Goal: Task Accomplishment & Management: Complete application form

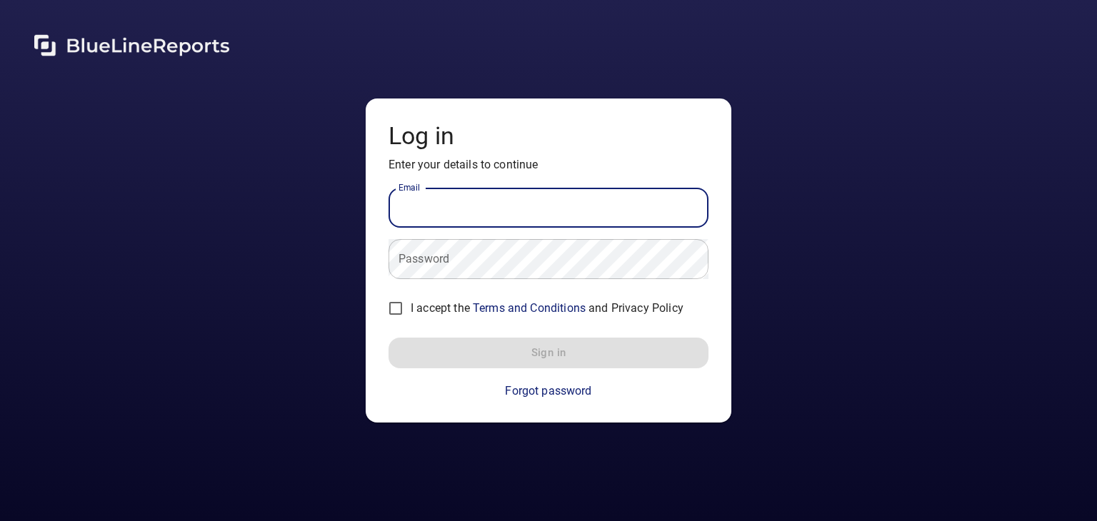
click at [513, 202] on input "Email" at bounding box center [548, 208] width 320 height 40
type input "**********"
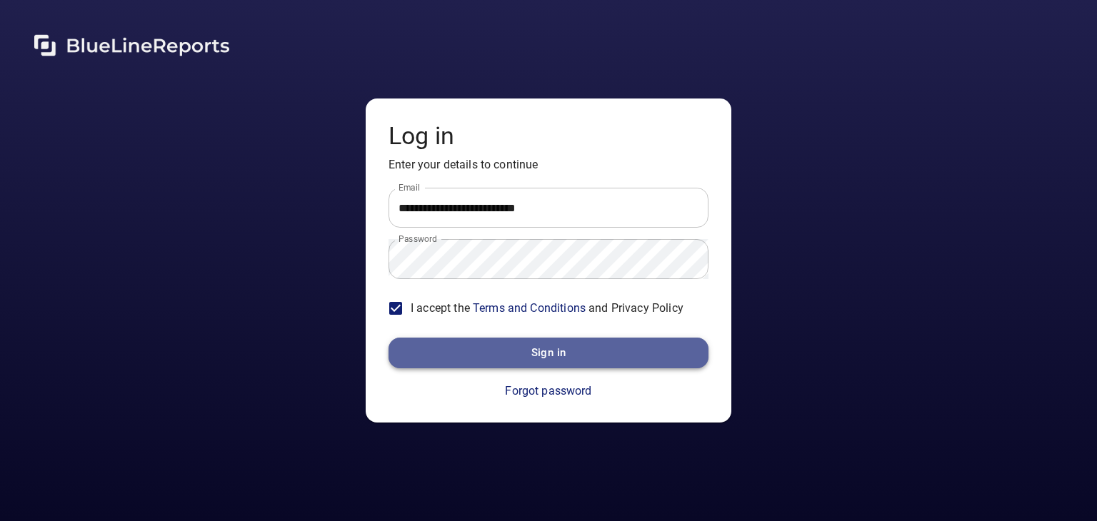
click at [582, 358] on button "Sign in" at bounding box center [548, 353] width 320 height 30
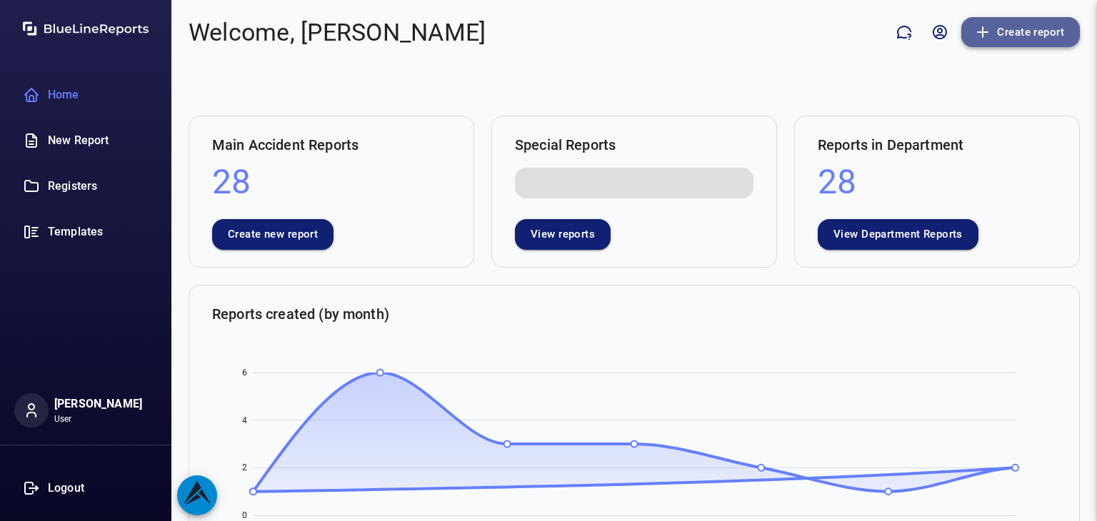
click at [1000, 29] on button "Create report" at bounding box center [1020, 32] width 119 height 30
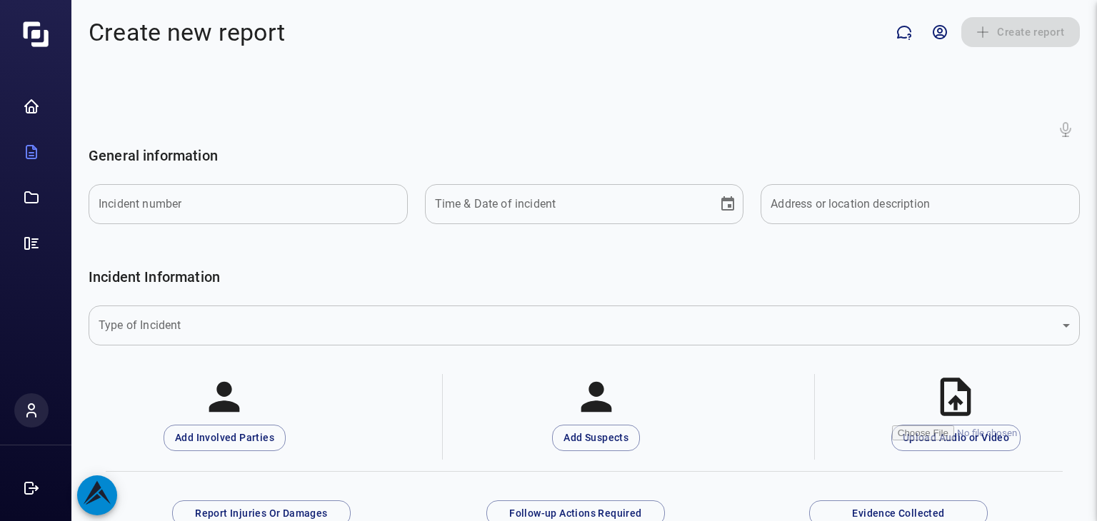
click at [174, 203] on input "Incident number" at bounding box center [248, 204] width 319 height 40
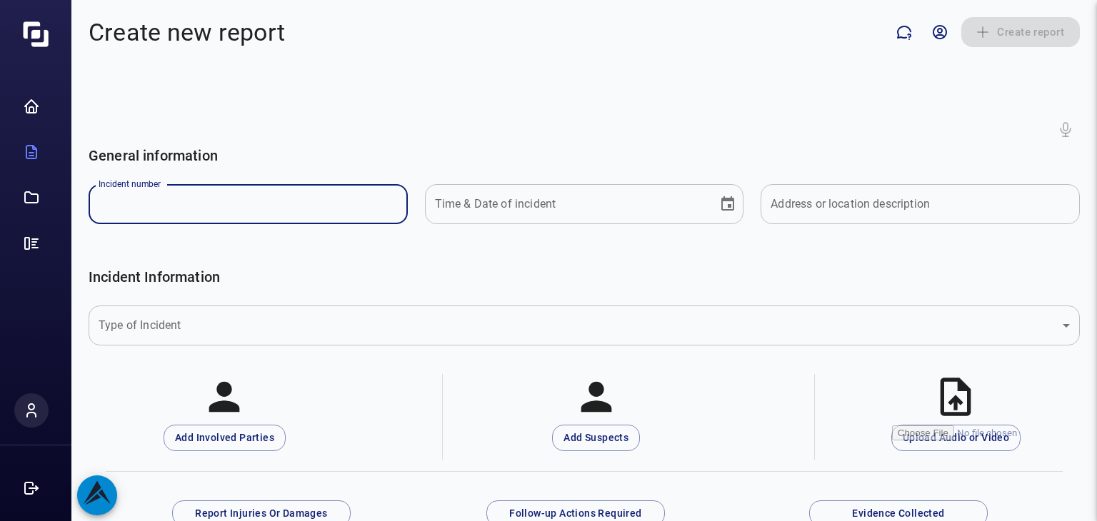
type input "*******"
click at [721, 210] on icon "Choose date" at bounding box center [727, 203] width 13 height 14
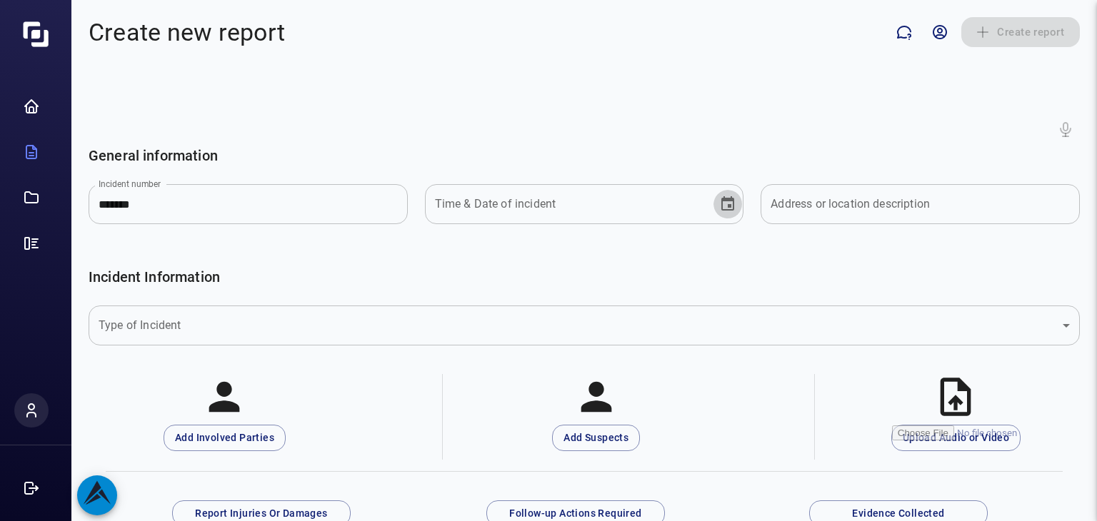
click at [721, 210] on icon "Choose date" at bounding box center [727, 203] width 13 height 14
click at [721, 200] on icon "Choose date" at bounding box center [727, 203] width 13 height 14
click at [720, 204] on icon "Choose date" at bounding box center [727, 204] width 17 height 17
type input "**********"
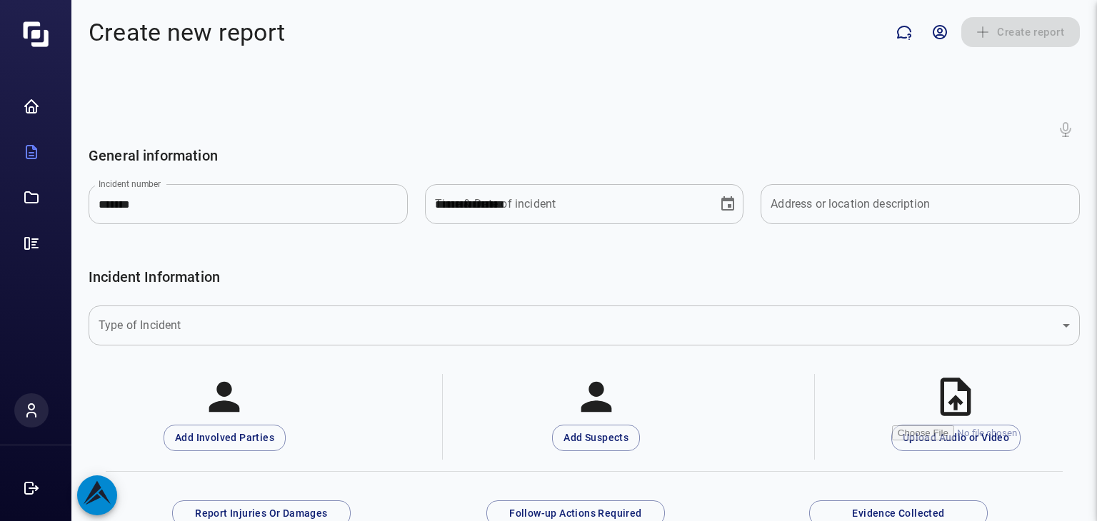
click at [531, 210] on input "**********" at bounding box center [566, 204] width 283 height 40
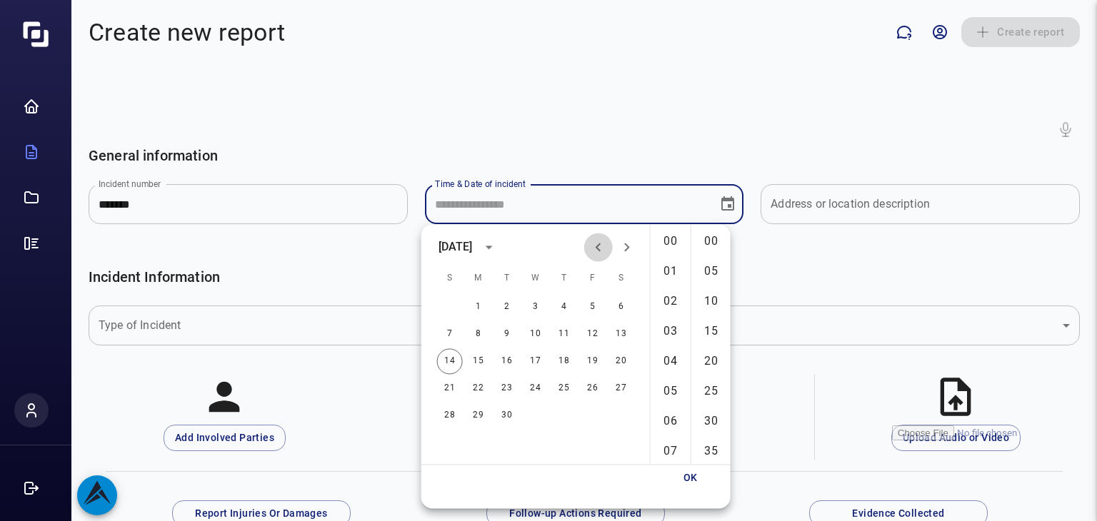
click at [597, 249] on icon "Previous month" at bounding box center [598, 246] width 17 height 17
click at [498, 250] on icon "calendar view is open, switch to year view" at bounding box center [489, 246] width 17 height 17
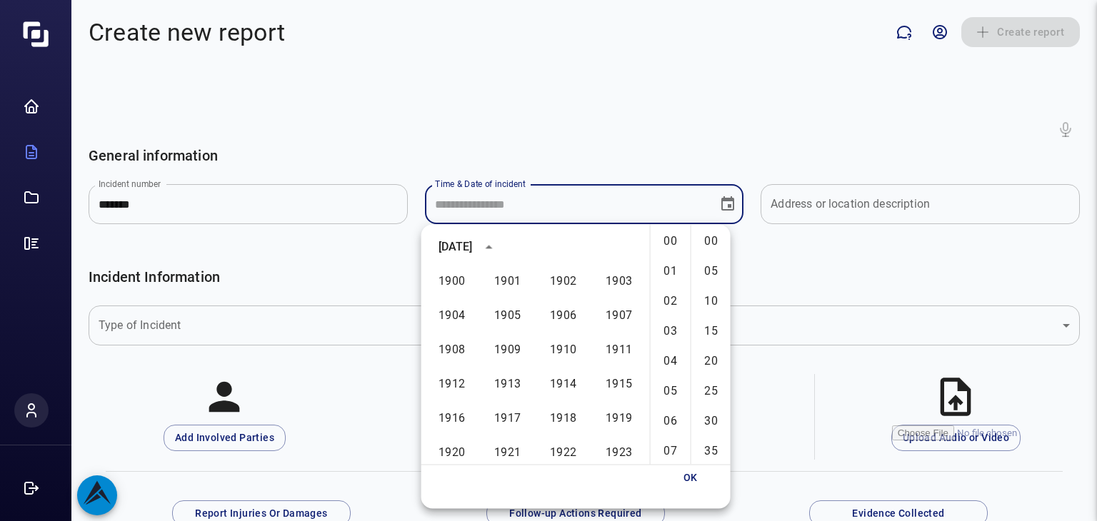
scroll to position [980, 0]
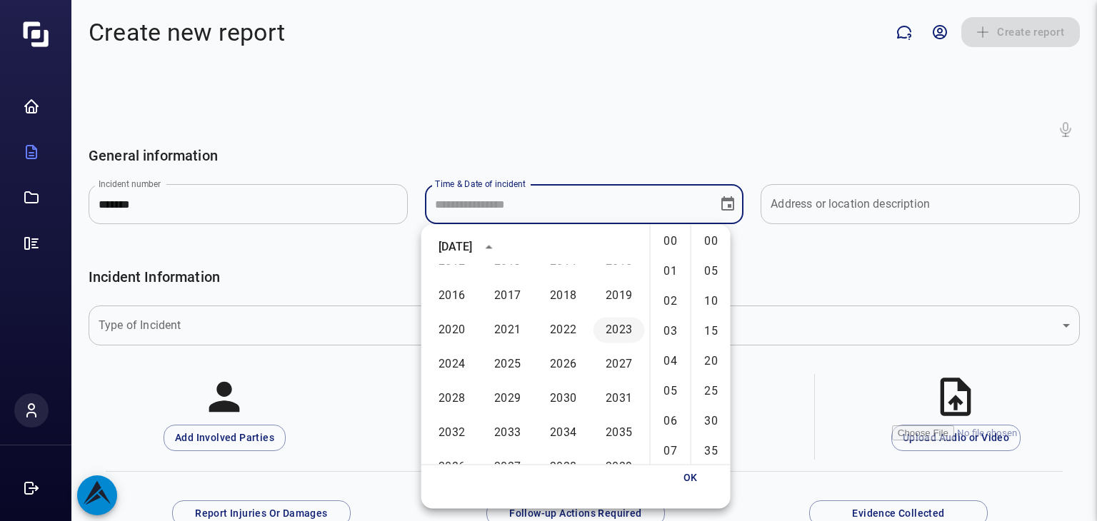
click at [612, 326] on button "2023" at bounding box center [618, 330] width 51 height 26
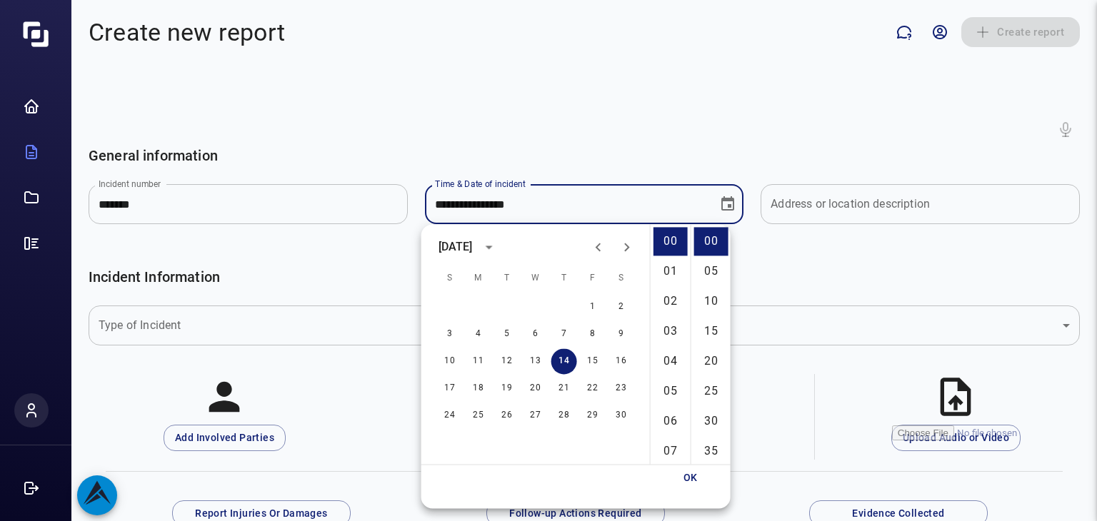
click at [632, 253] on icon "Next month" at bounding box center [626, 246] width 17 height 17
click at [474, 390] on button "20" at bounding box center [479, 389] width 26 height 26
click at [551, 215] on input "**********" at bounding box center [566, 204] width 283 height 40
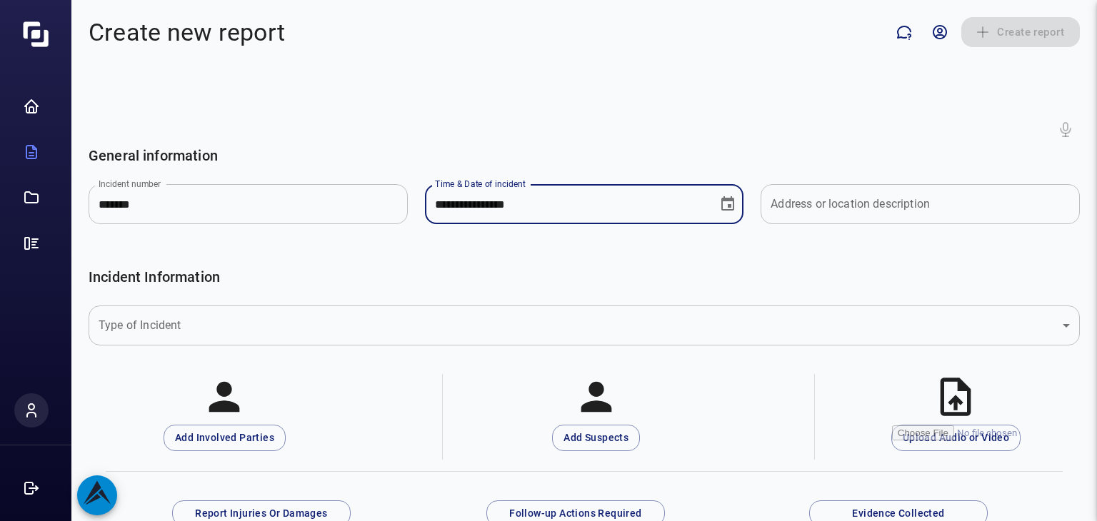
click at [533, 205] on input "**********" at bounding box center [566, 204] width 283 height 40
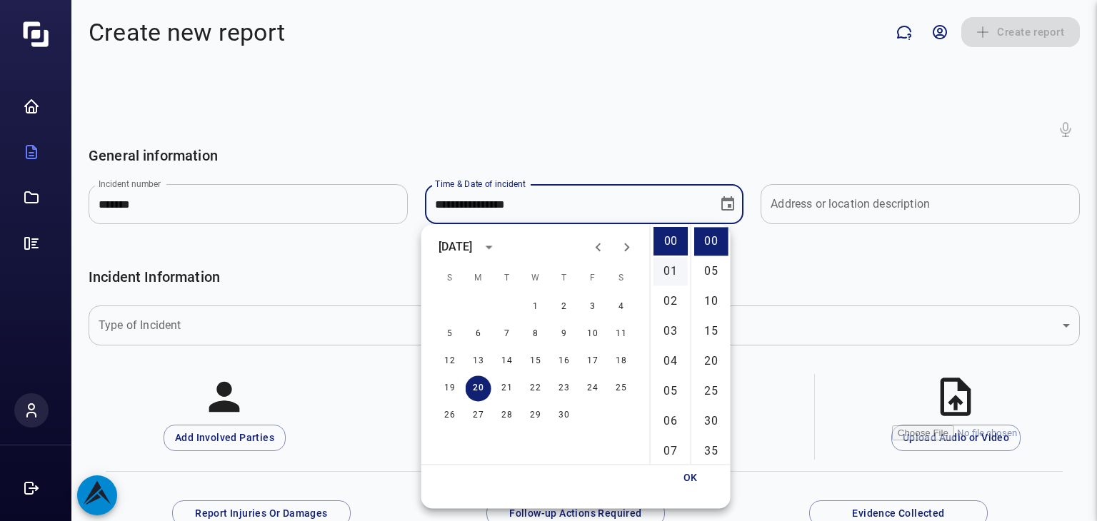
click at [662, 278] on li "01" at bounding box center [670, 271] width 34 height 29
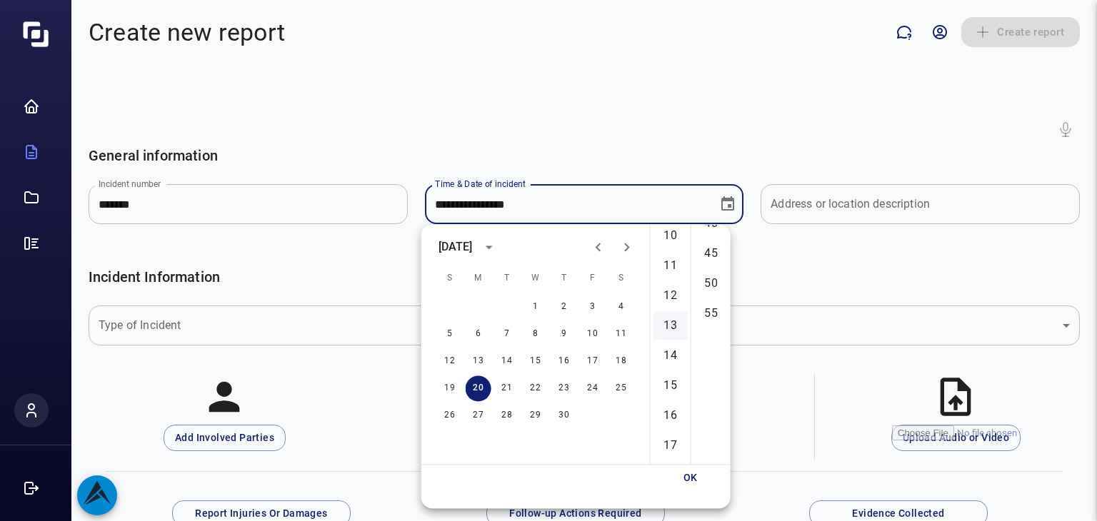
click at [667, 332] on li "13" at bounding box center [670, 325] width 34 height 29
type input "**********"
click at [896, 209] on input "Address or location description" at bounding box center [919, 204] width 319 height 40
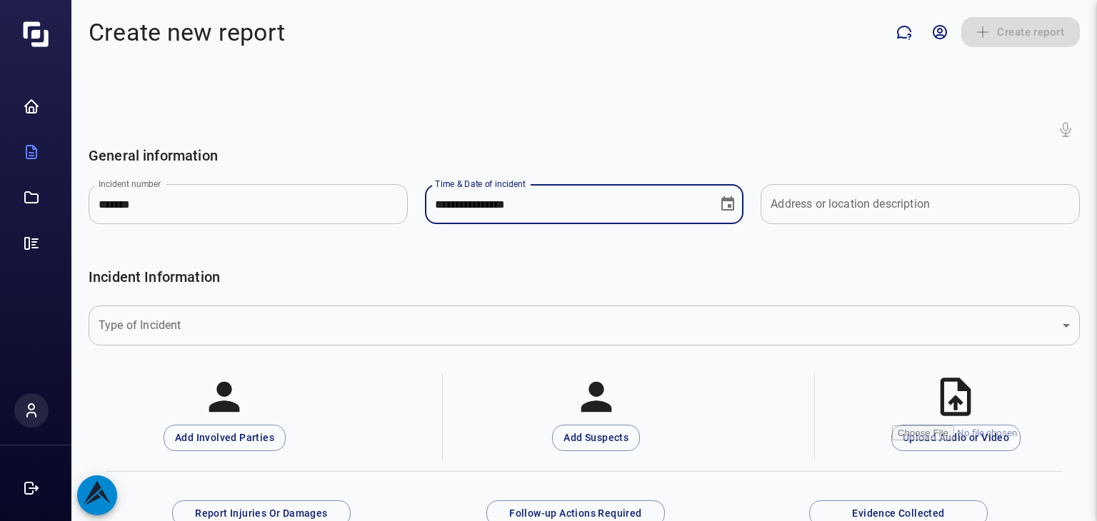
click at [245, 315] on body "**********" at bounding box center [548, 260] width 1097 height 521
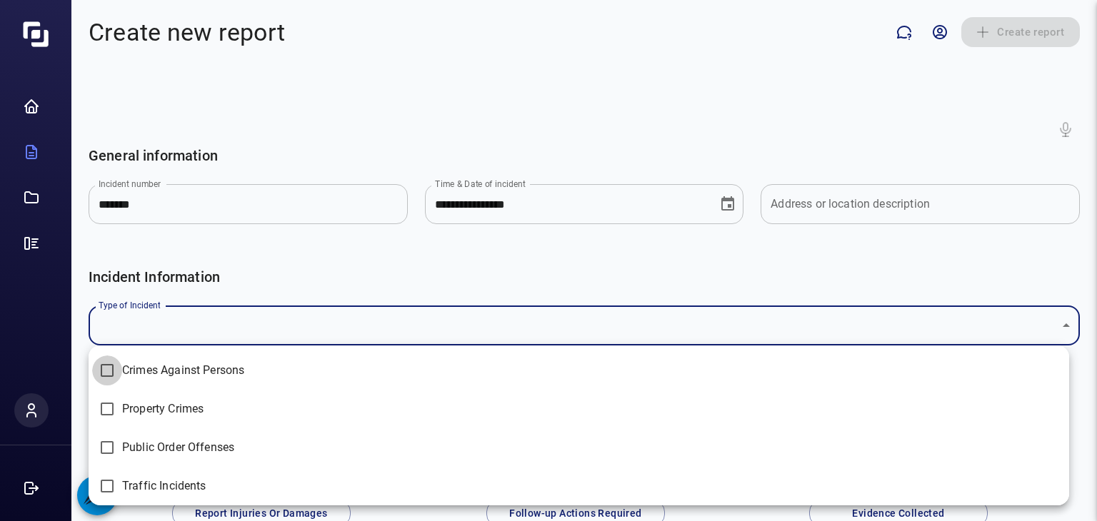
type input "**********"
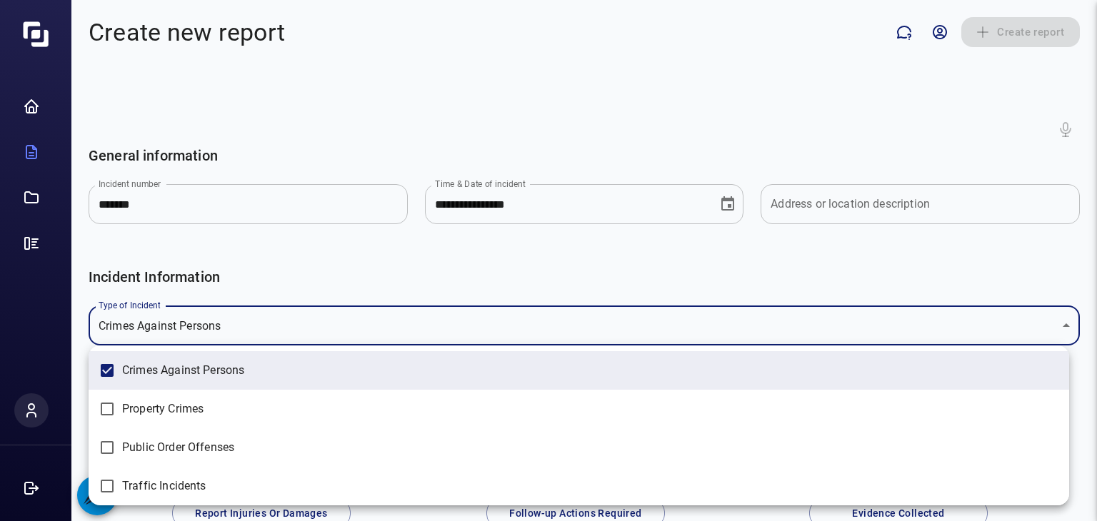
click at [488, 258] on div at bounding box center [548, 260] width 1097 height 521
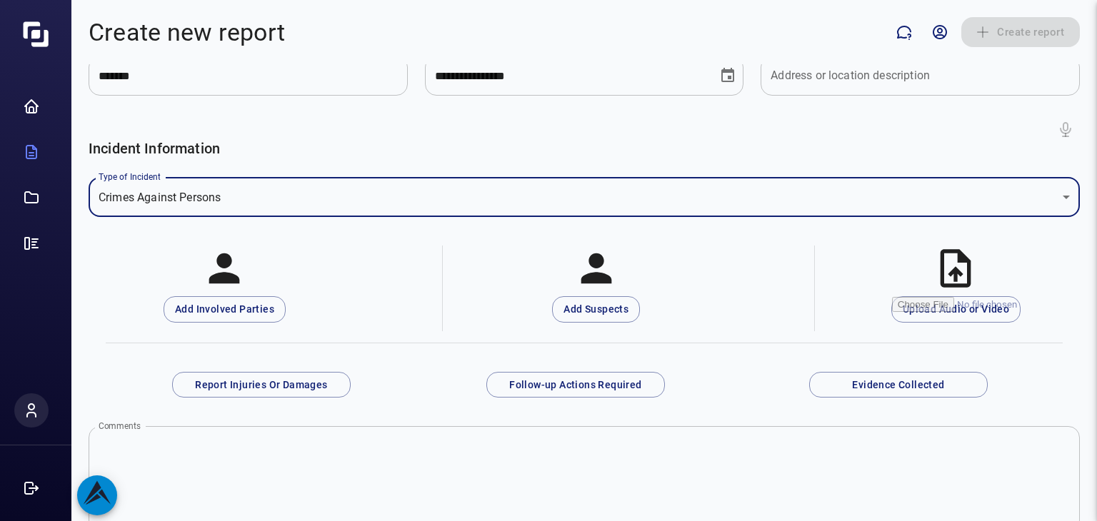
scroll to position [203, 0]
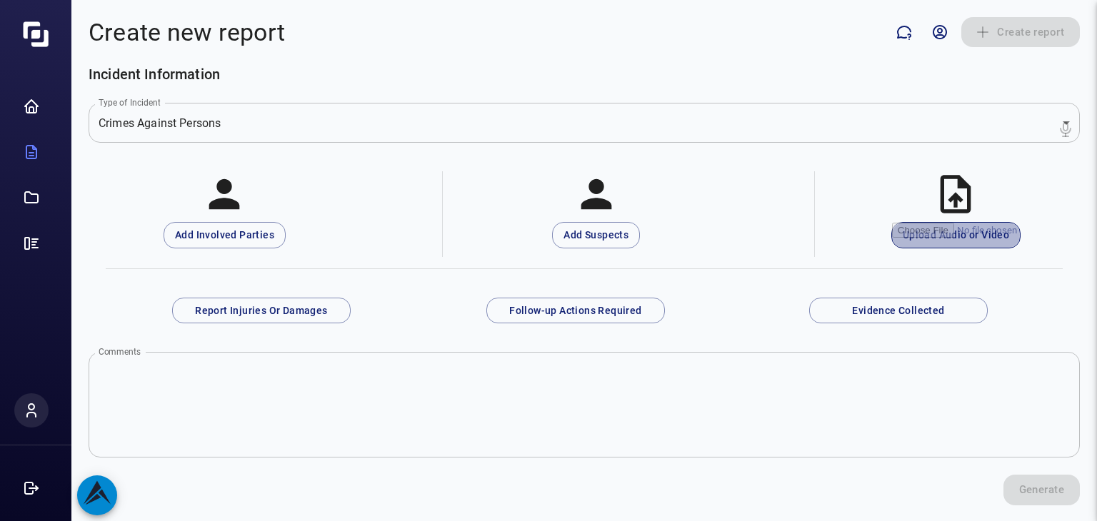
click at [927, 238] on input "Upload Audio or Video" at bounding box center [956, 235] width 128 height 25
type input "**********"
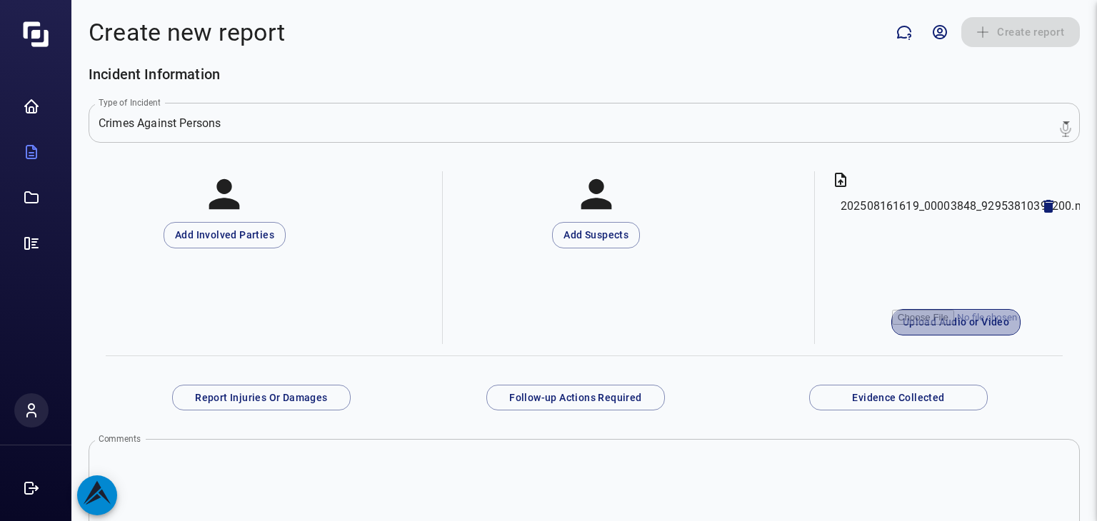
click at [948, 323] on input "Upload Audio or Video" at bounding box center [956, 322] width 128 height 25
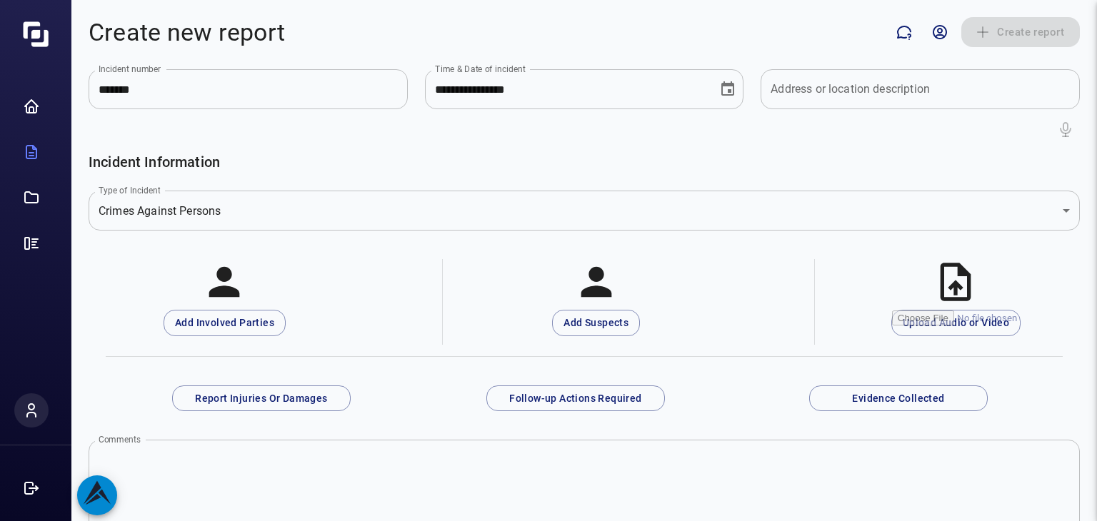
scroll to position [111, 0]
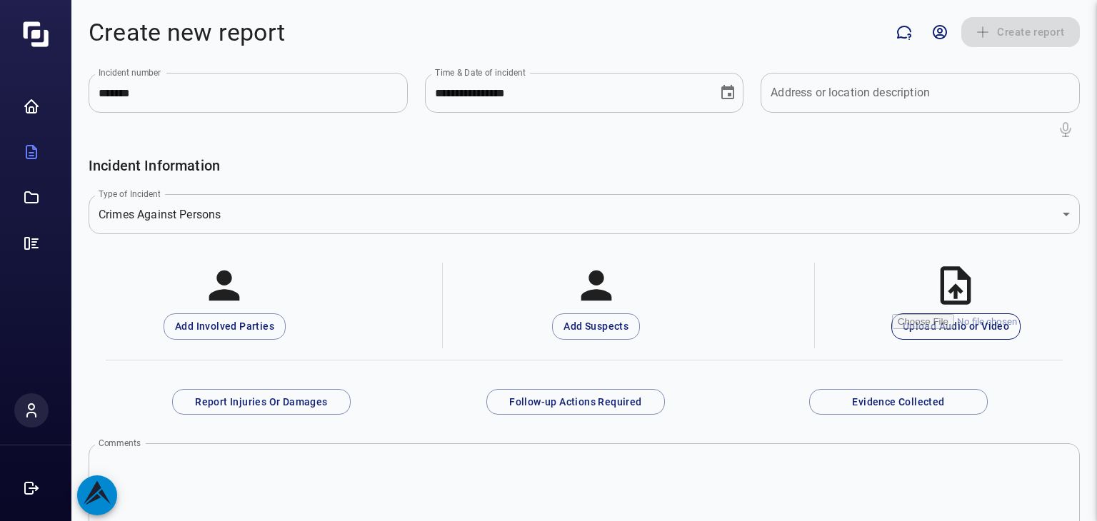
click at [932, 314] on input "Upload Audio or Video" at bounding box center [956, 326] width 128 height 25
type input "**********"
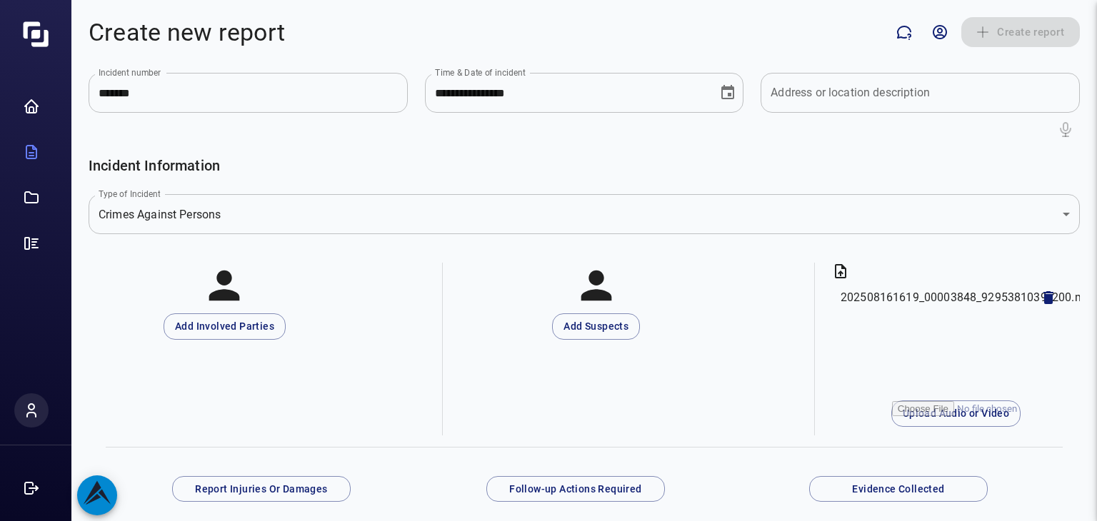
click at [837, 270] on icon at bounding box center [840, 271] width 11 height 14
click at [937, 418] on input "Upload Audio or Video" at bounding box center [956, 413] width 128 height 25
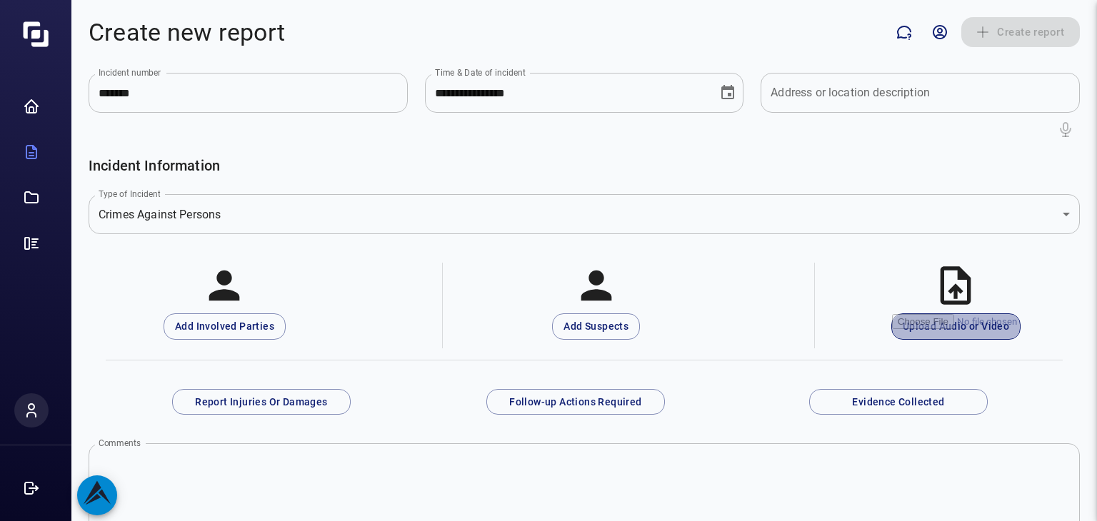
click at [943, 321] on input "Upload Audio or Video" at bounding box center [956, 326] width 128 height 25
type input "**********"
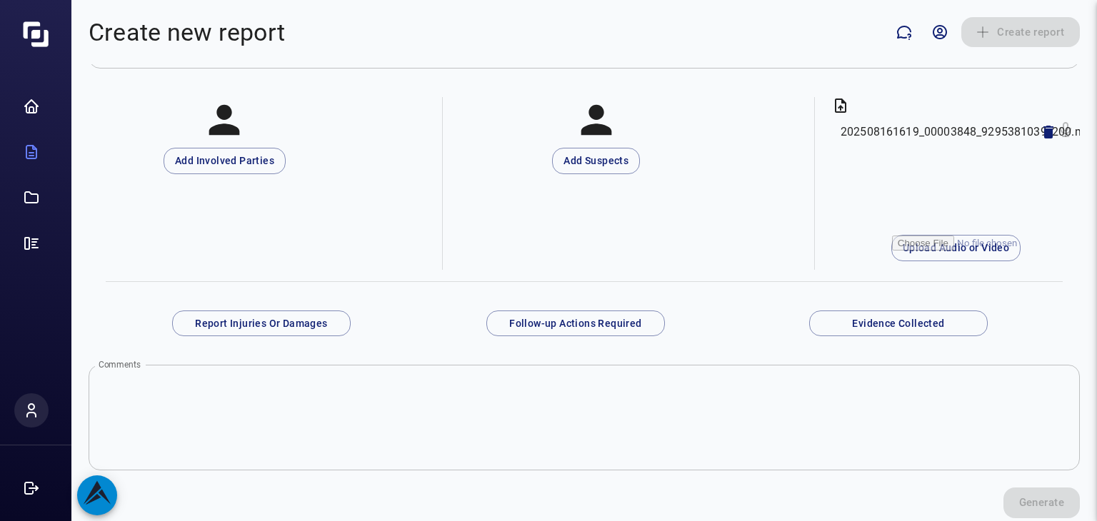
scroll to position [290, 0]
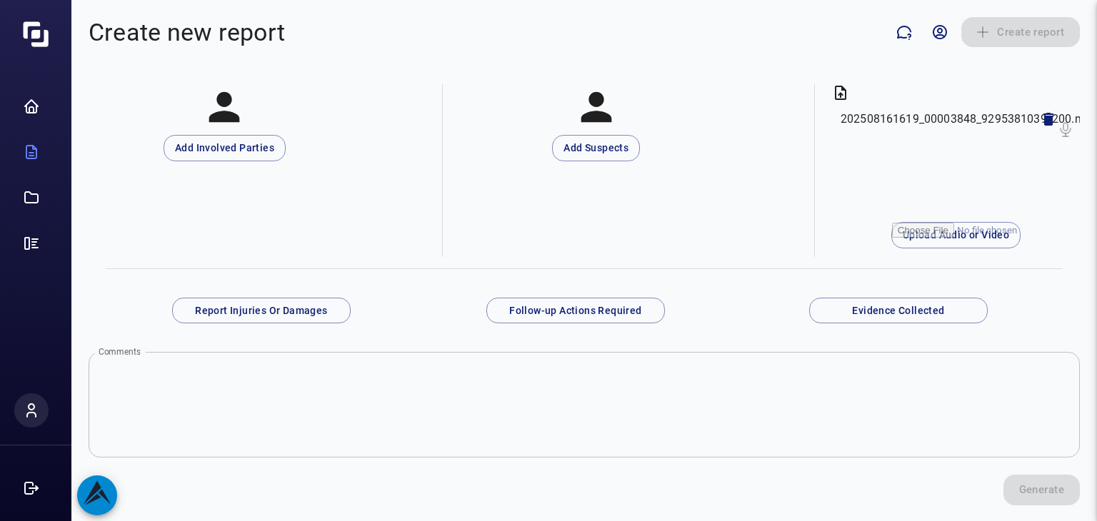
click at [522, 406] on textarea "Comments" at bounding box center [584, 405] width 971 height 82
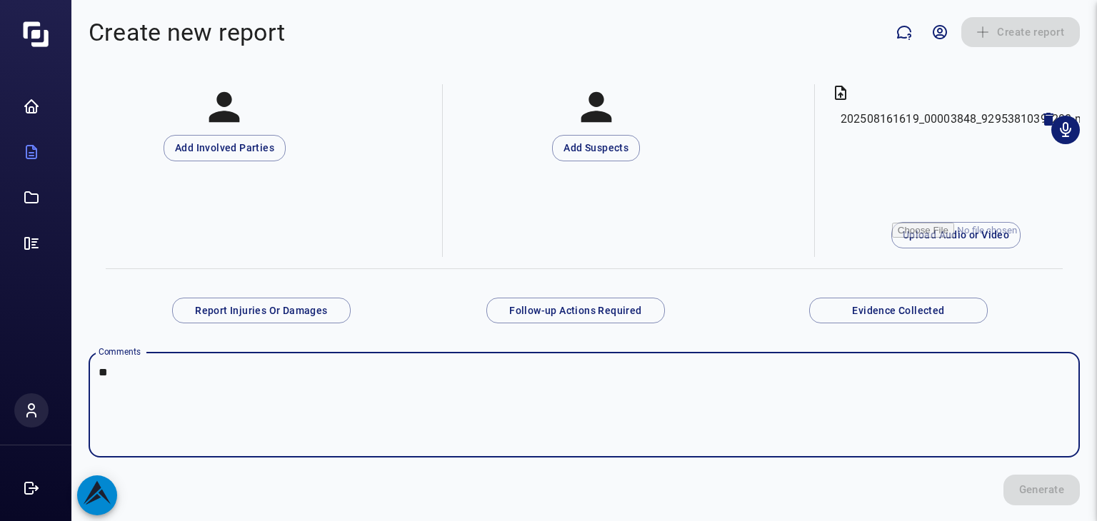
type textarea "**"
click at [876, 486] on div "Generate" at bounding box center [584, 490] width 991 height 30
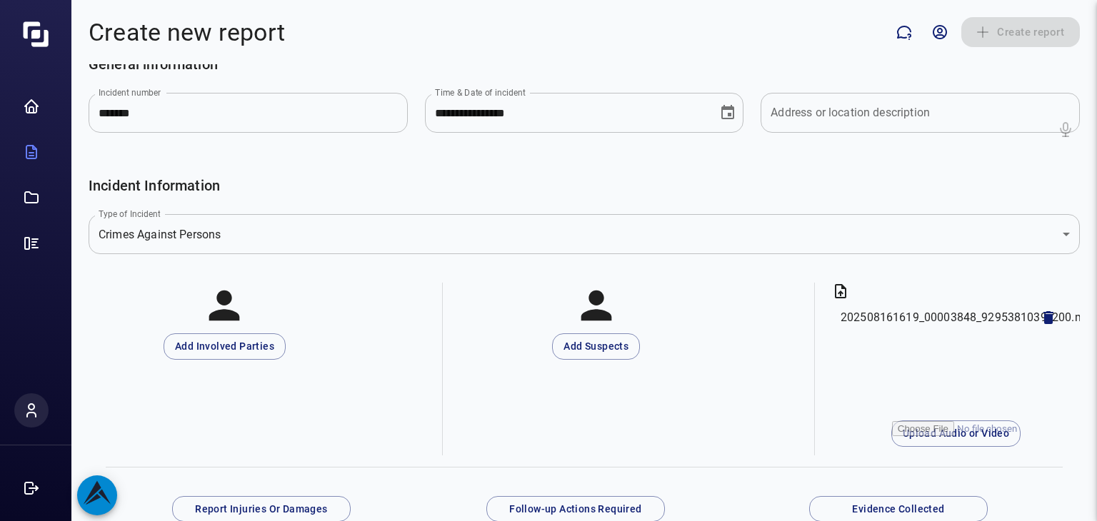
scroll to position [18, 0]
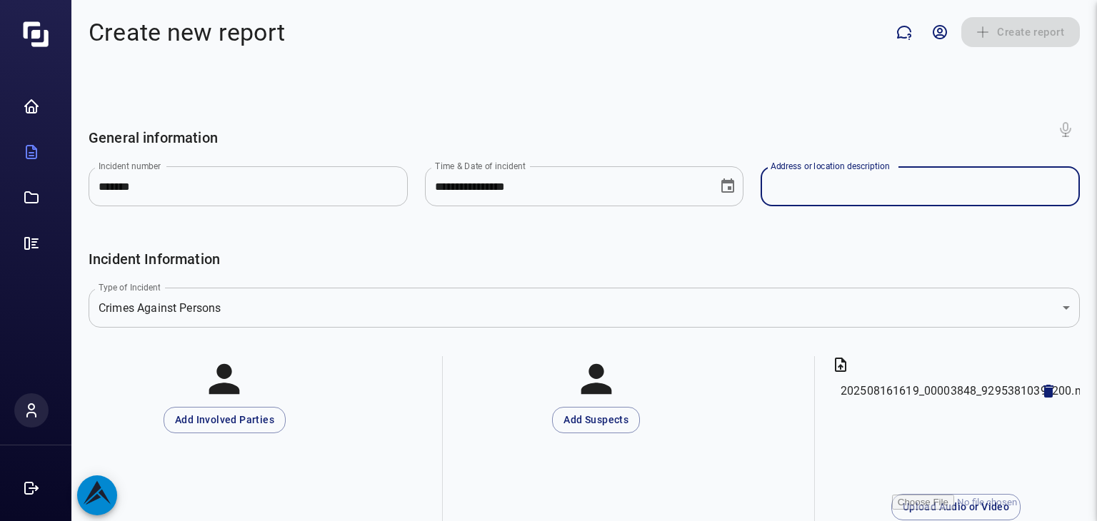
click at [905, 193] on input "Address or location description" at bounding box center [919, 186] width 319 height 40
type input "**********"
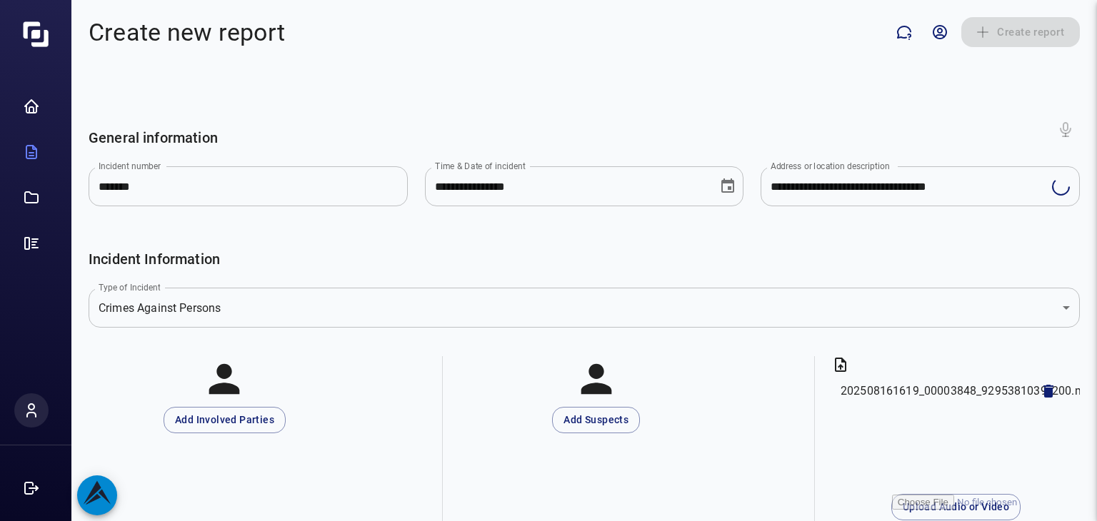
click at [905, 235] on div "**********" at bounding box center [583, 292] width 1025 height 457
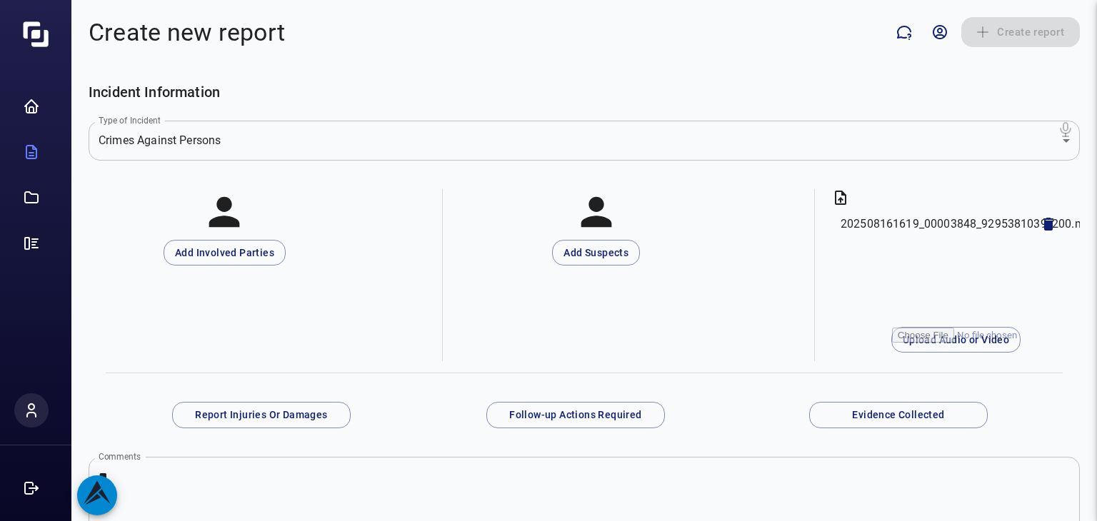
scroll to position [320, 0]
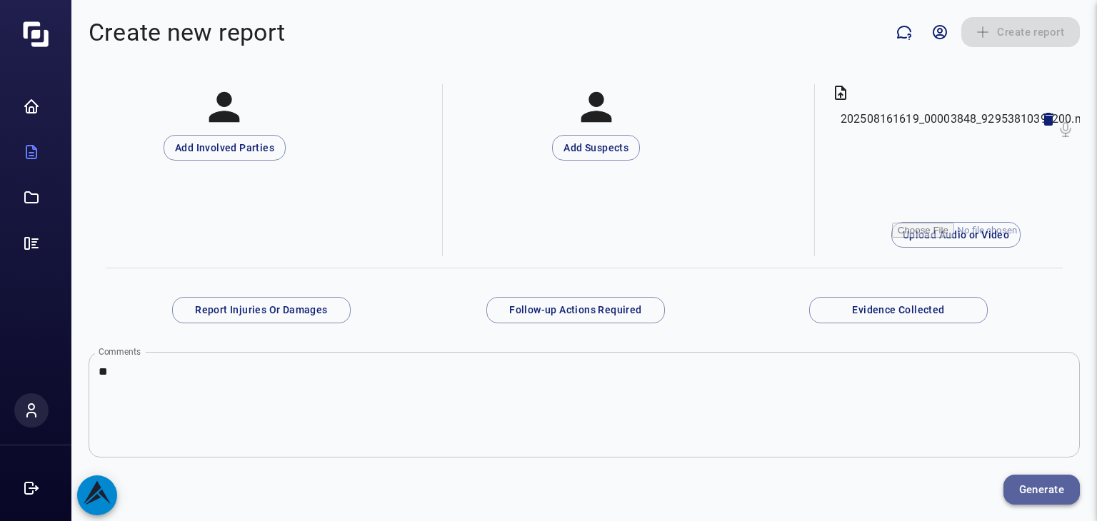
click at [1037, 489] on button "Generate" at bounding box center [1041, 490] width 76 height 30
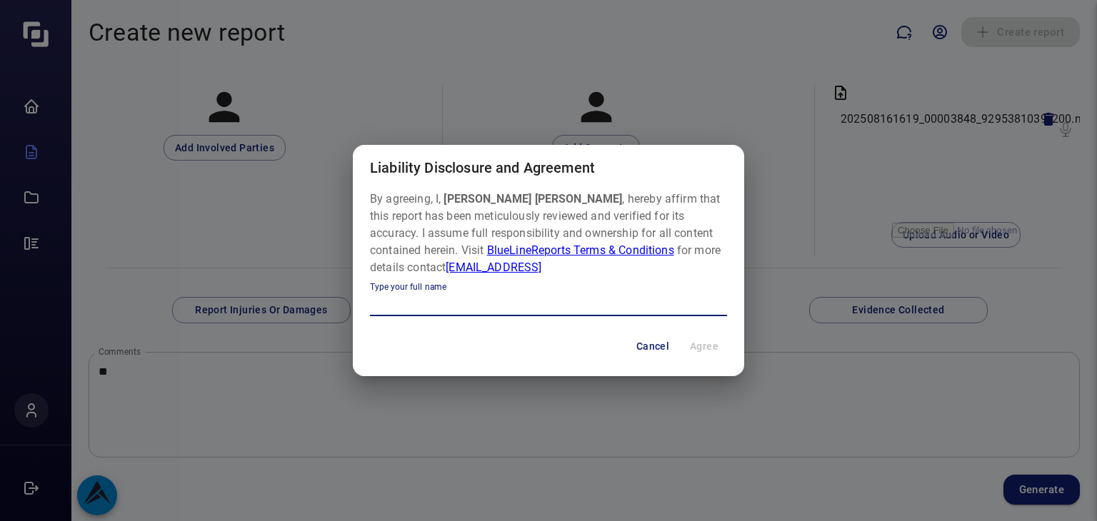
click at [401, 308] on input "Type your full name" at bounding box center [548, 304] width 357 height 23
type input "**********"
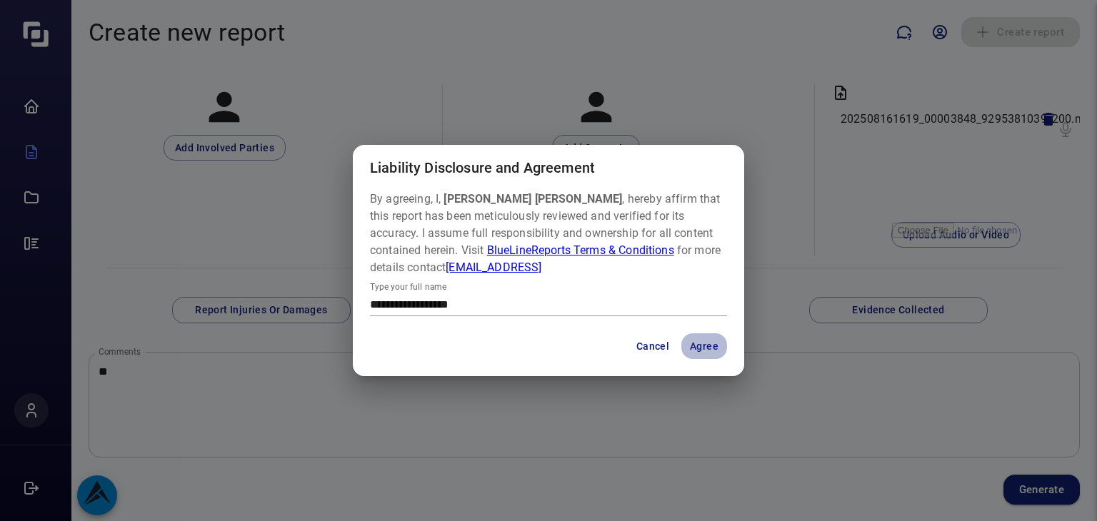
click at [708, 343] on button "Agree" at bounding box center [704, 346] width 46 height 26
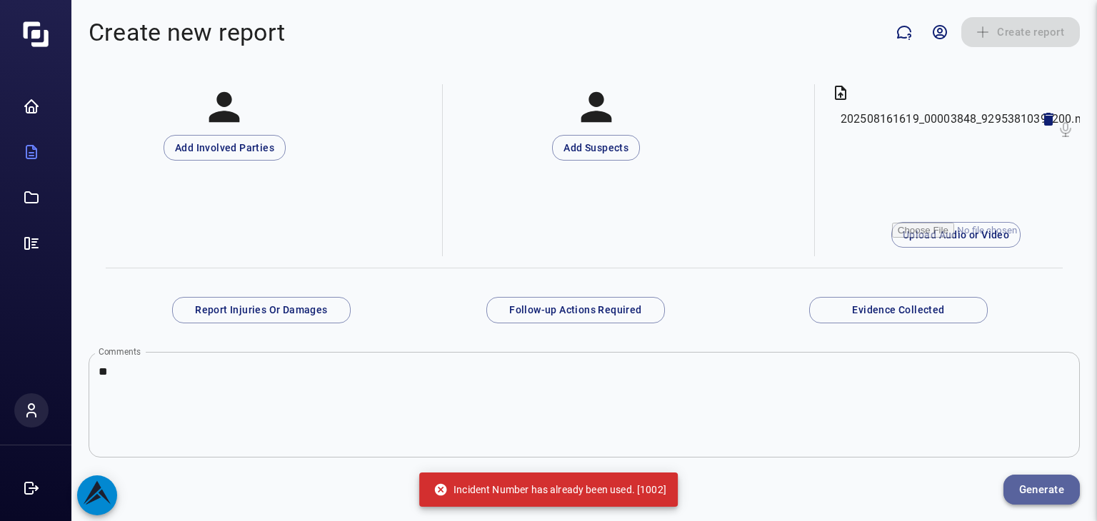
click at [1011, 483] on button "Generate" at bounding box center [1041, 490] width 76 height 30
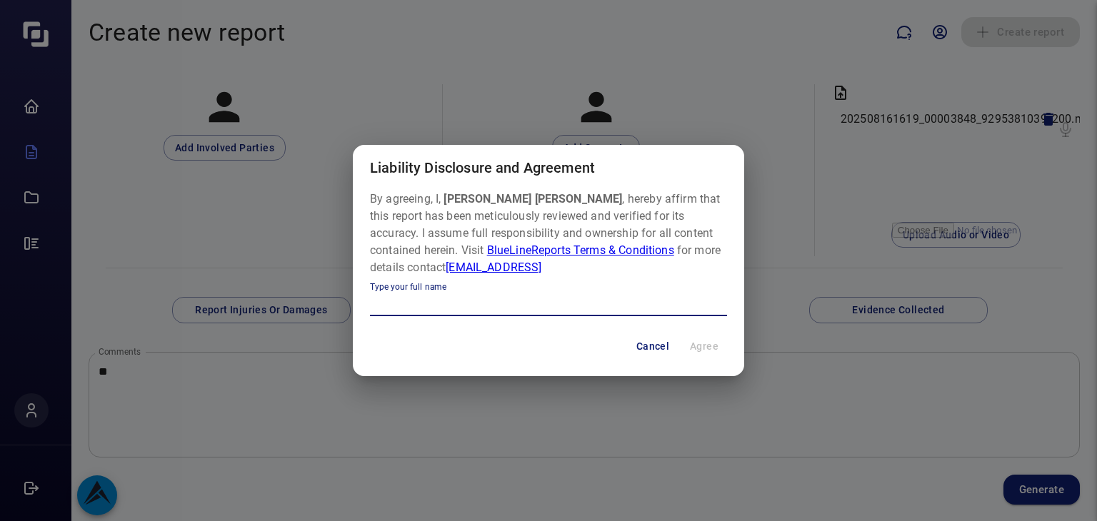
click at [472, 306] on input "Type your full name" at bounding box center [548, 304] width 357 height 23
type input "**********"
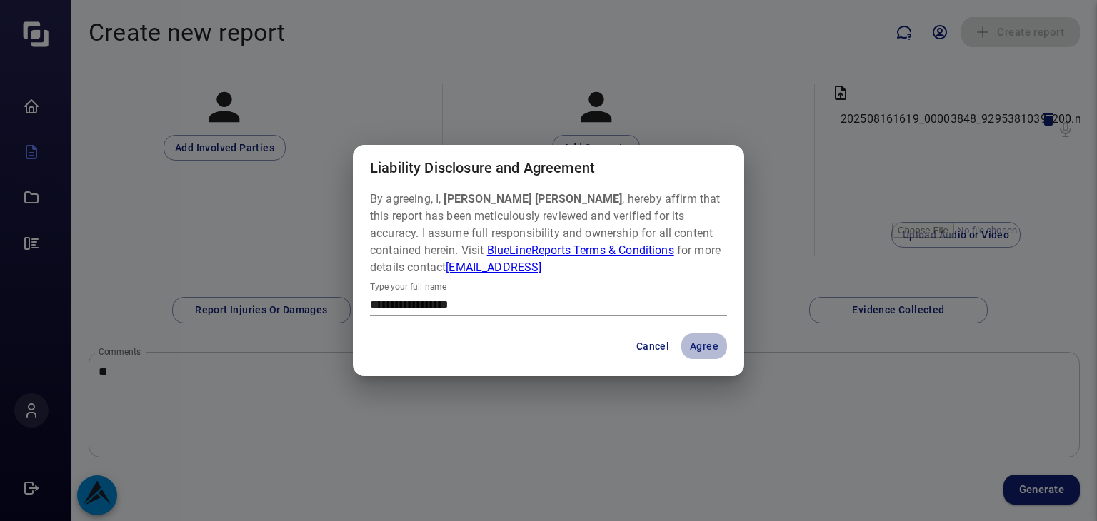
click at [712, 345] on button "Agree" at bounding box center [704, 346] width 46 height 26
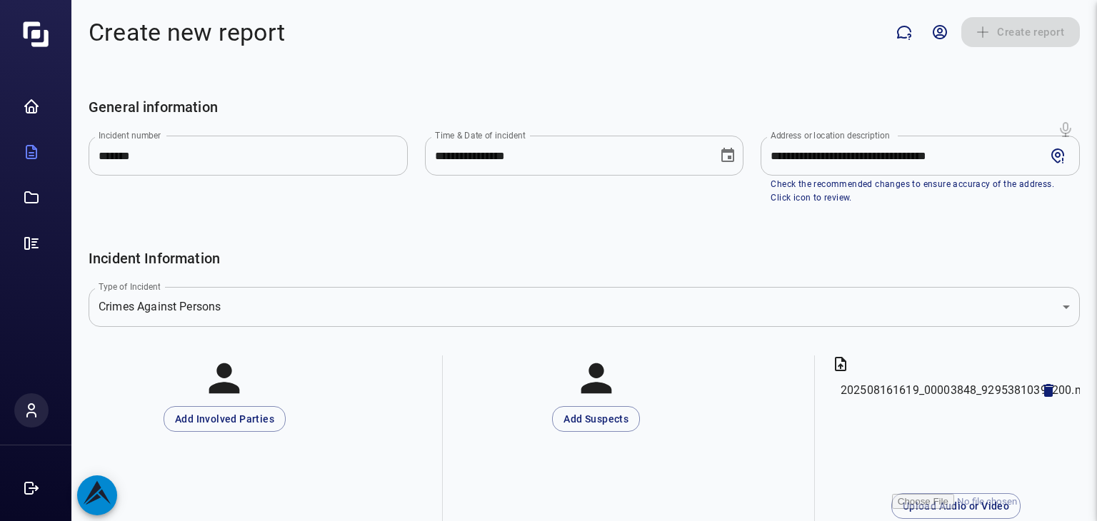
scroll to position [0, 0]
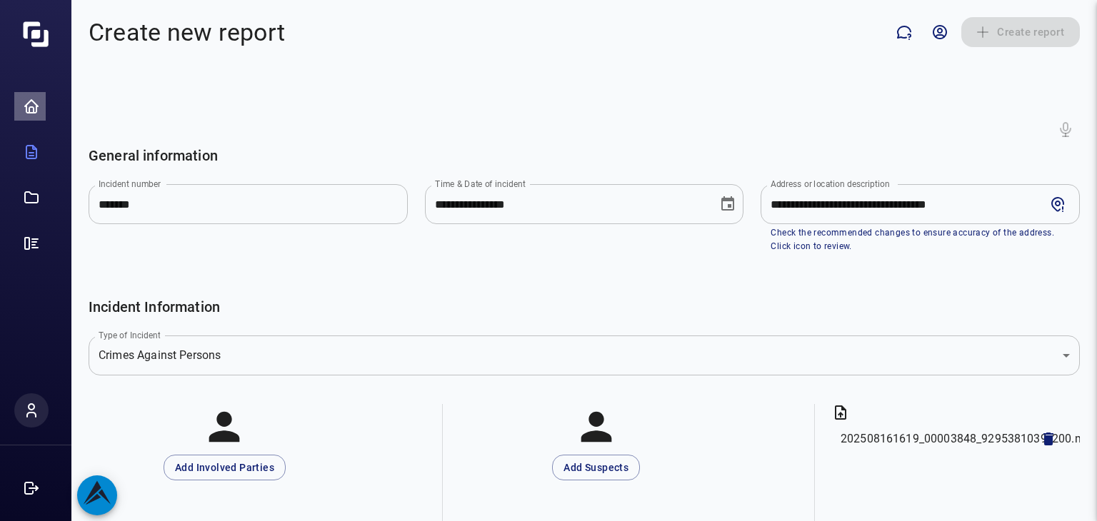
click at [26, 110] on icon at bounding box center [31, 109] width 10 height 6
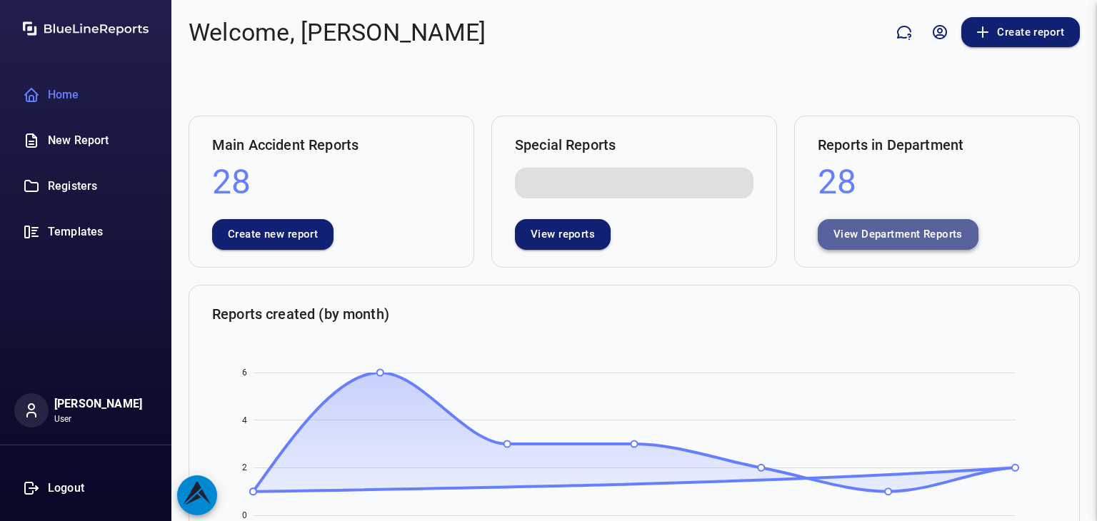
click at [888, 228] on button "View Department Reports" at bounding box center [898, 234] width 161 height 30
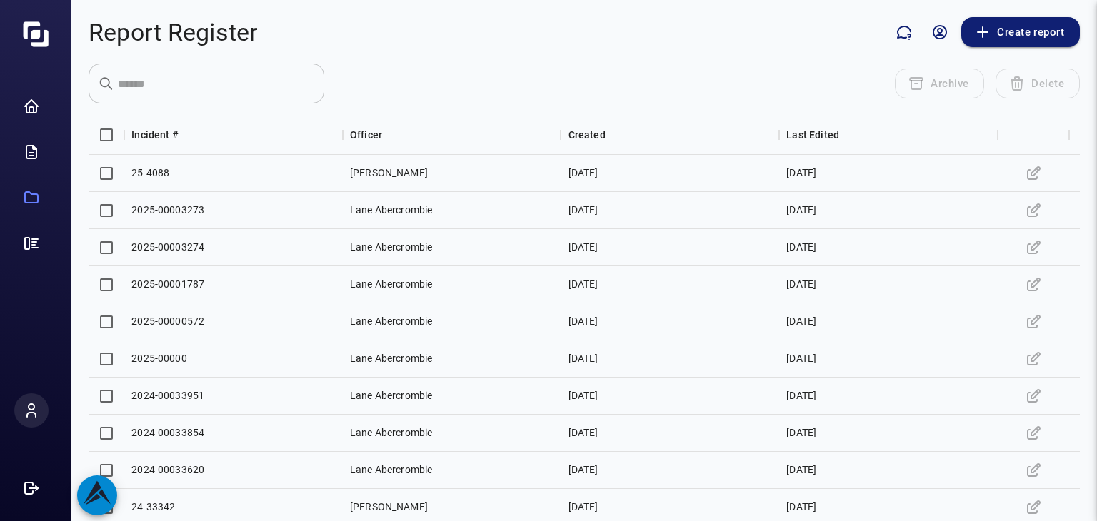
scroll to position [170, 0]
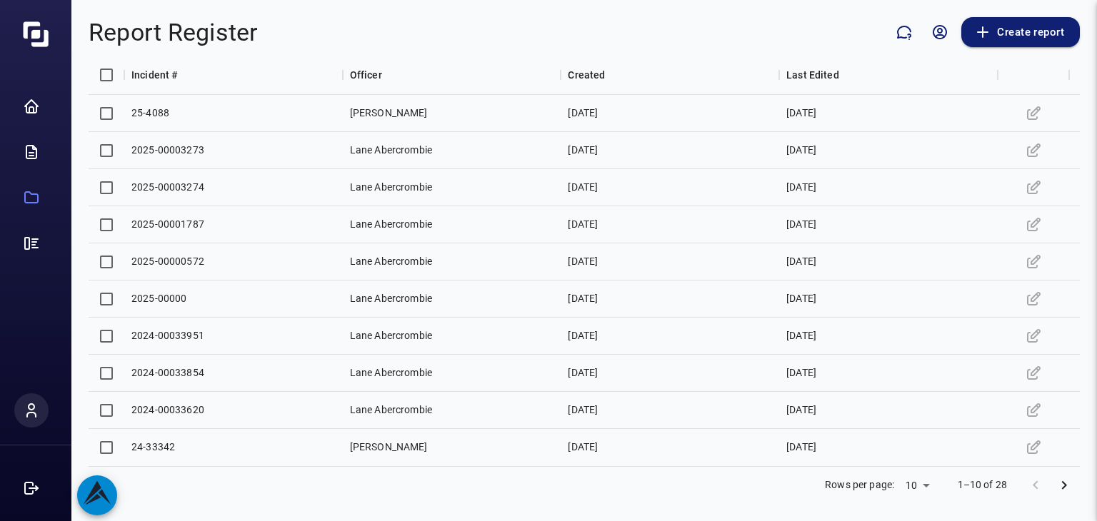
click at [1055, 483] on icon "Go to next page" at bounding box center [1063, 485] width 17 height 17
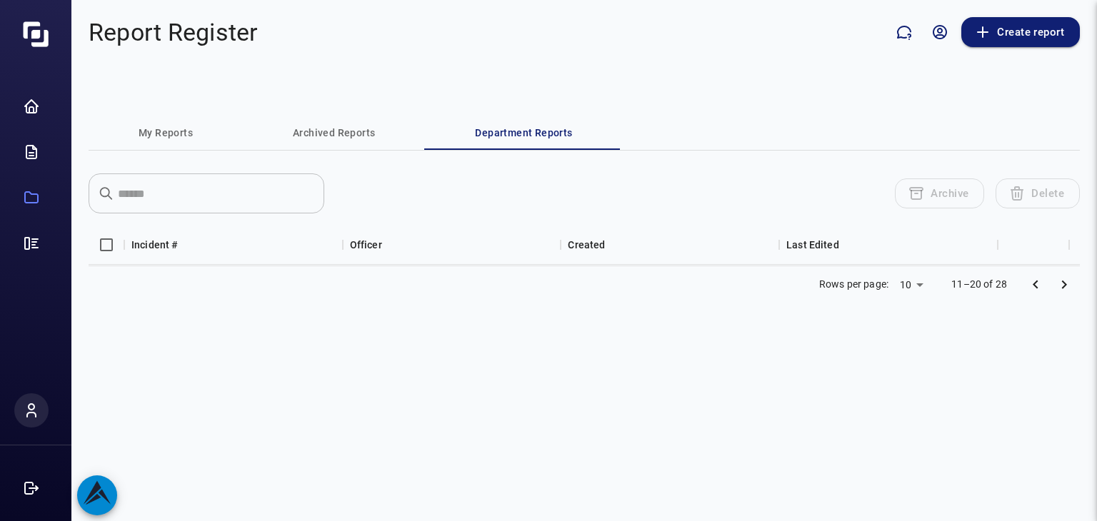
scroll to position [0, 0]
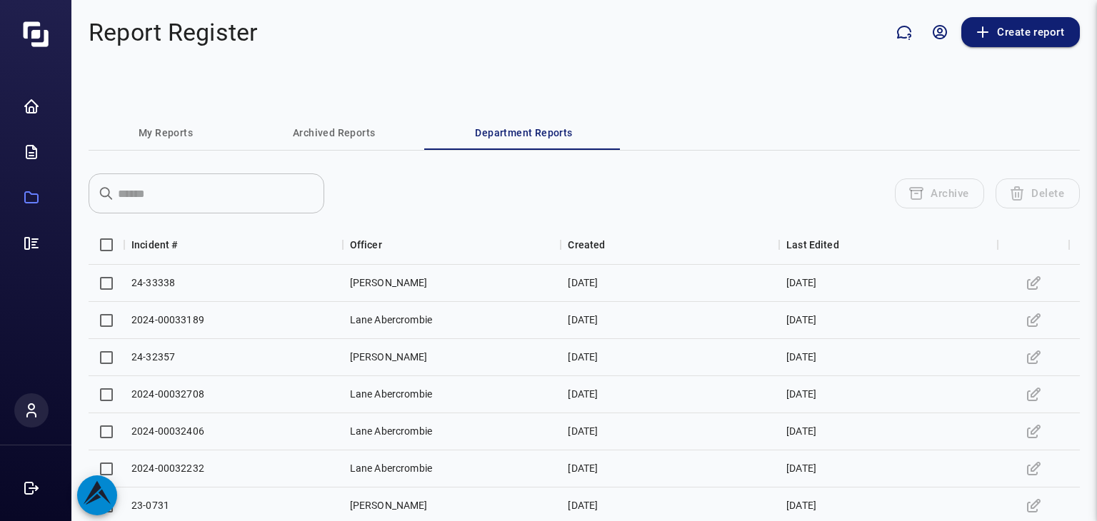
click at [1055, 483] on div at bounding box center [1032, 469] width 71 height 37
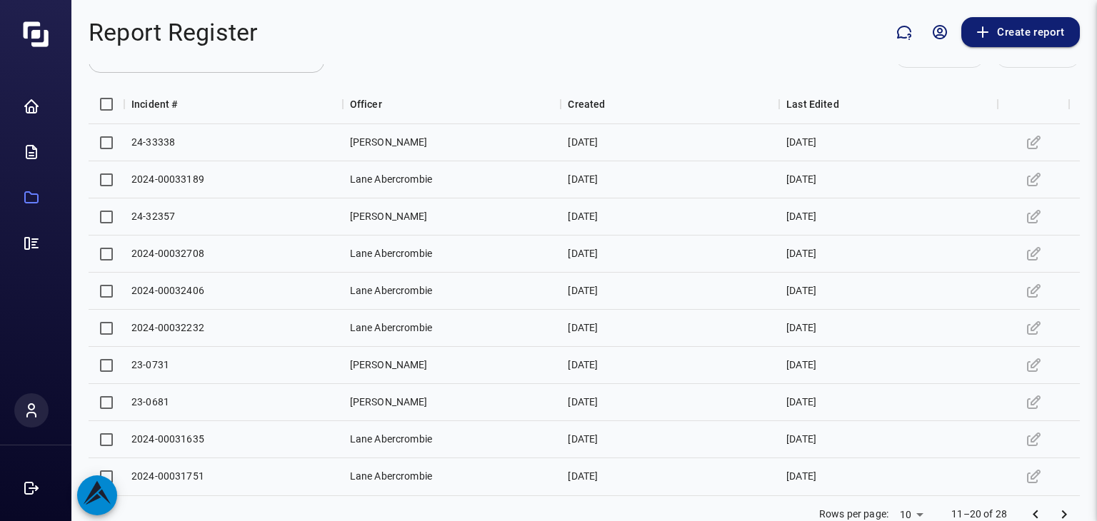
scroll to position [170, 0]
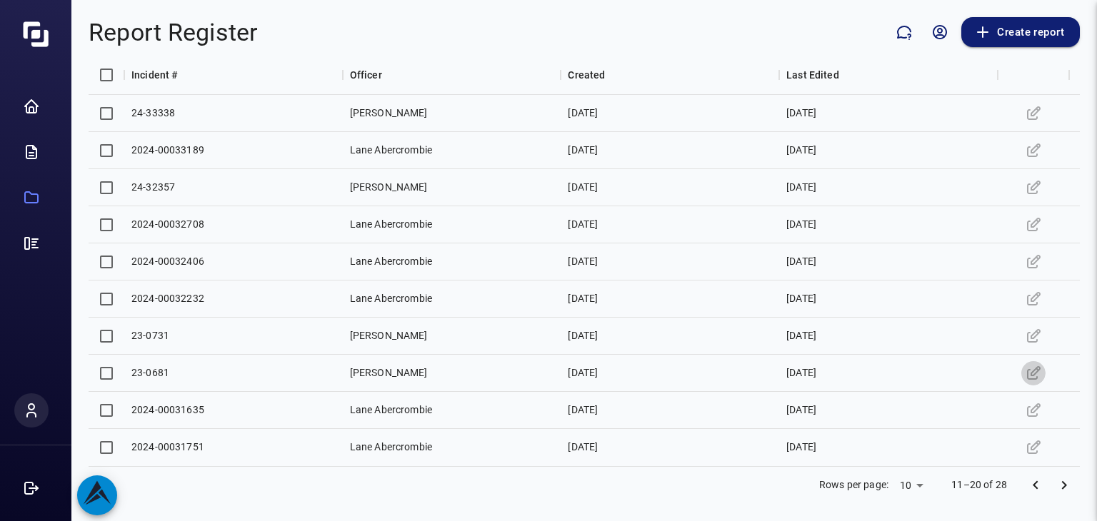
click at [1036, 373] on icon "Edit" at bounding box center [1033, 373] width 17 height 17
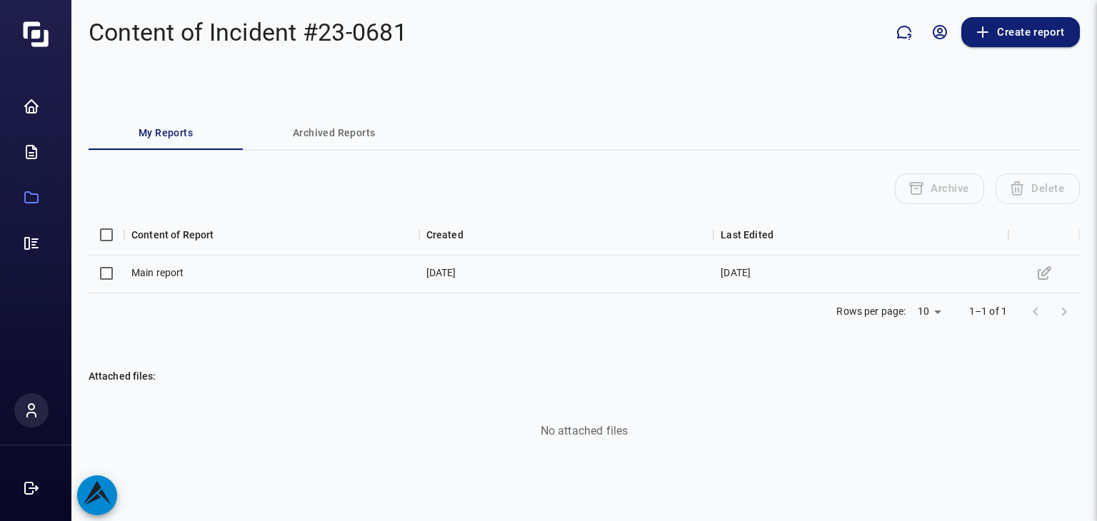
click at [1051, 280] on icon "Edit" at bounding box center [1043, 273] width 17 height 17
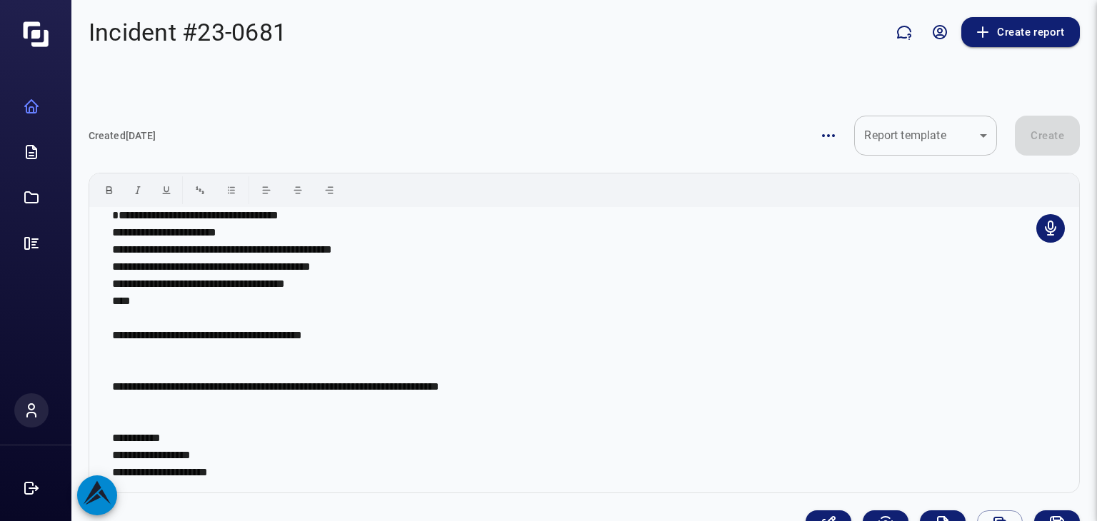
scroll to position [32, 0]
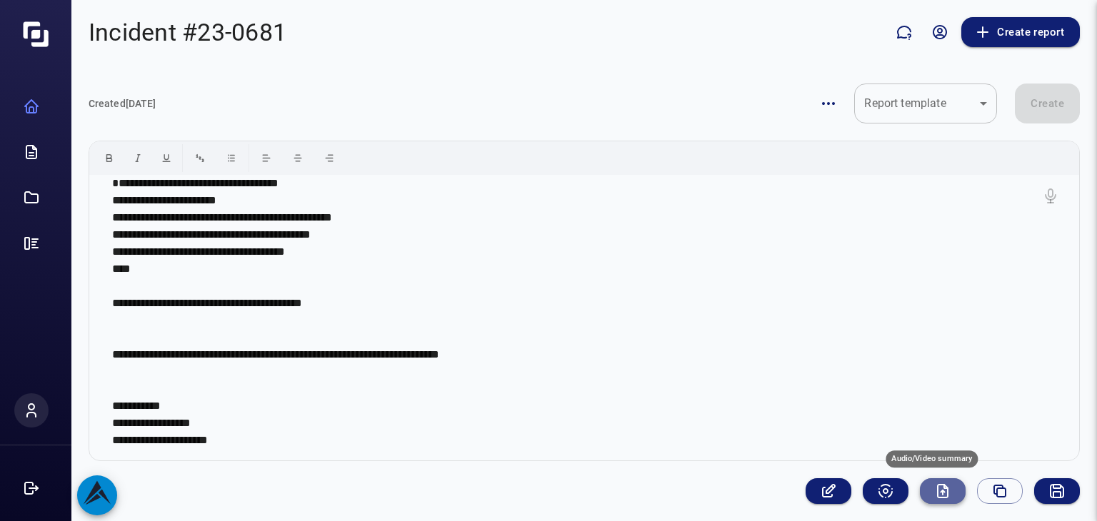
click at [934, 489] on icon "Audio/Video summary" at bounding box center [942, 491] width 17 height 17
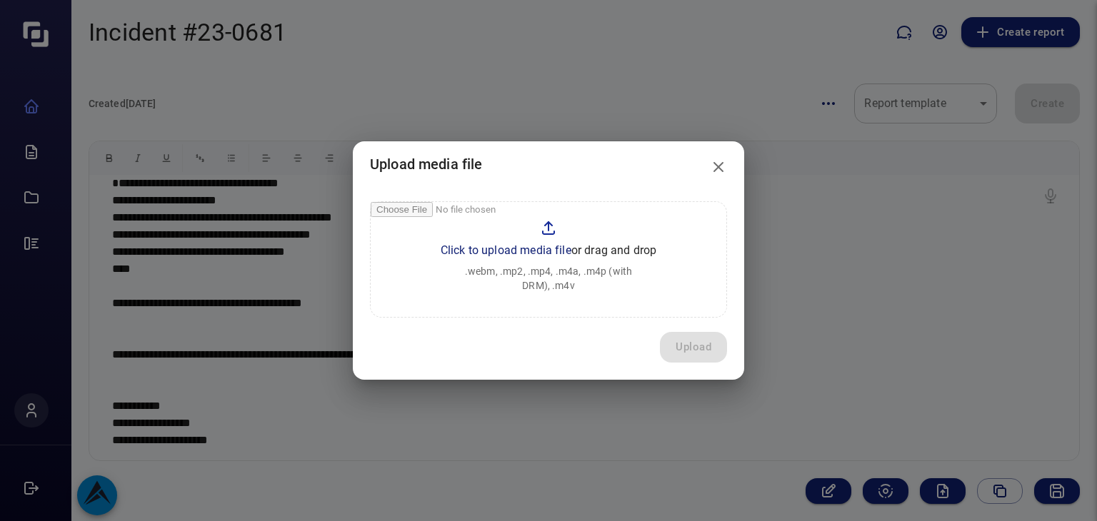
click at [543, 249] on input "file" at bounding box center [549, 259] width 356 height 115
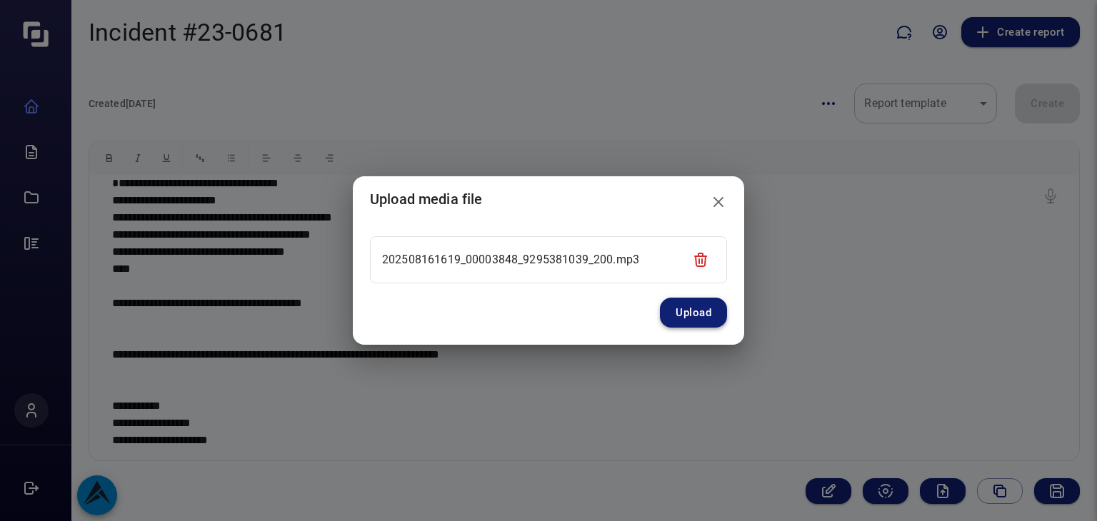
click at [685, 318] on button "Upload" at bounding box center [693, 313] width 67 height 30
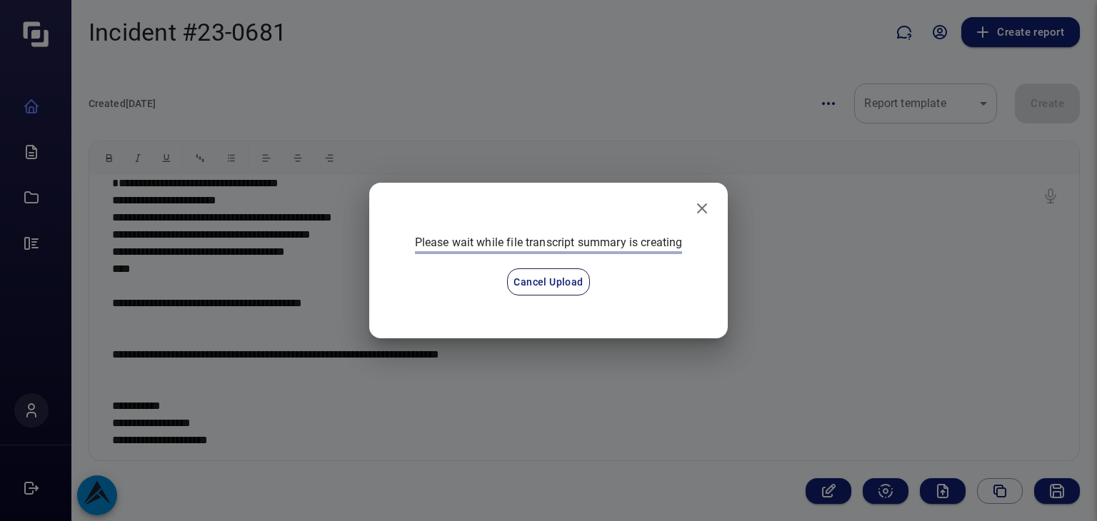
click at [685, 318] on div "Please wait while file transcript summary is creating Cancel Upload" at bounding box center [548, 261] width 359 height 156
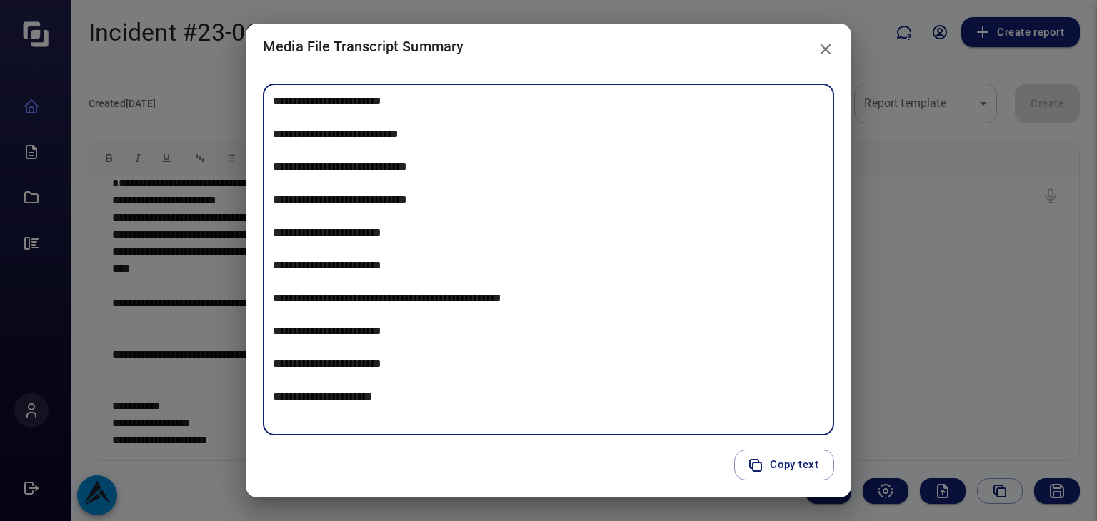
scroll to position [2329, 0]
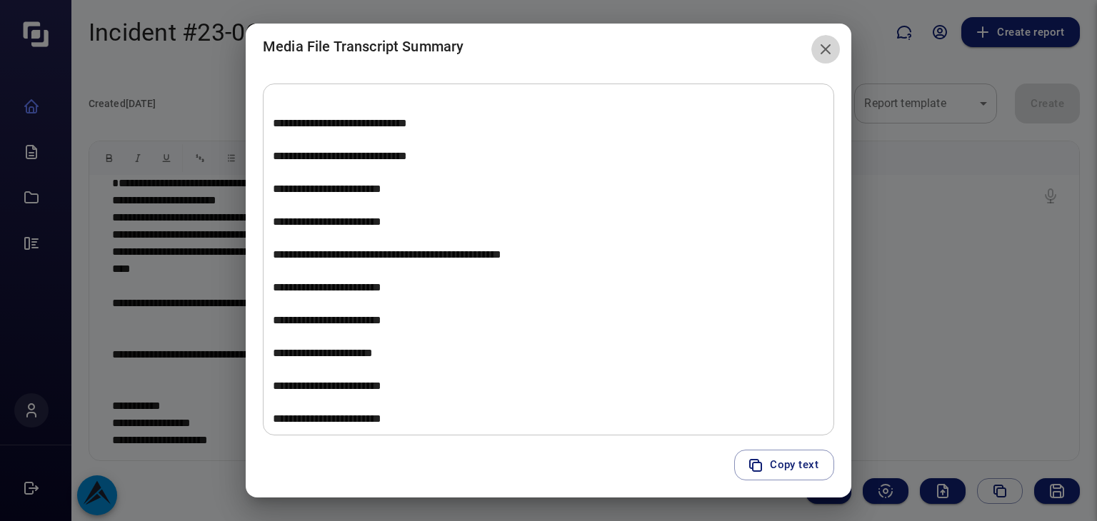
click at [828, 55] on icon "close" at bounding box center [825, 49] width 17 height 17
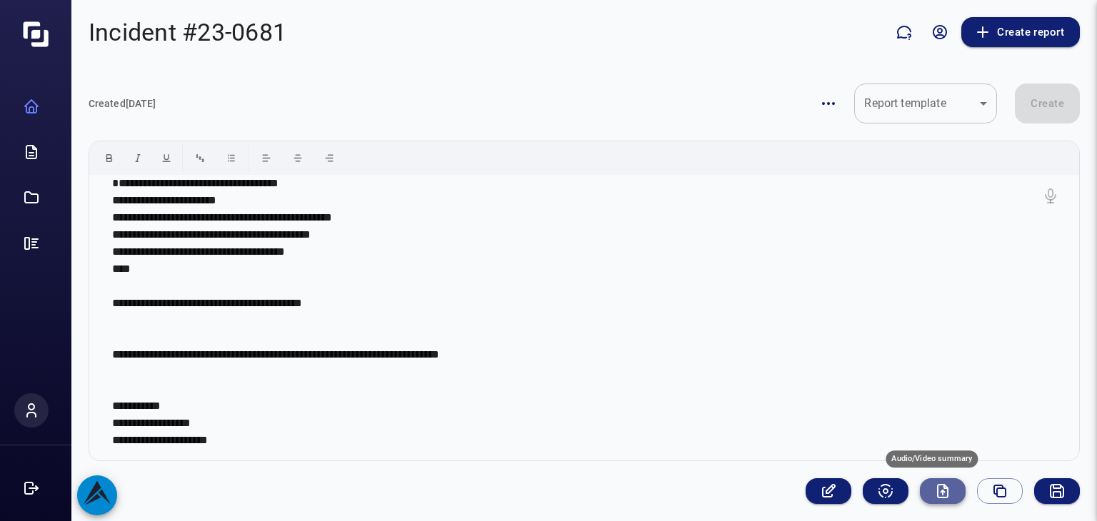
click at [937, 494] on icon "Audio/Video summary" at bounding box center [942, 491] width 10 height 13
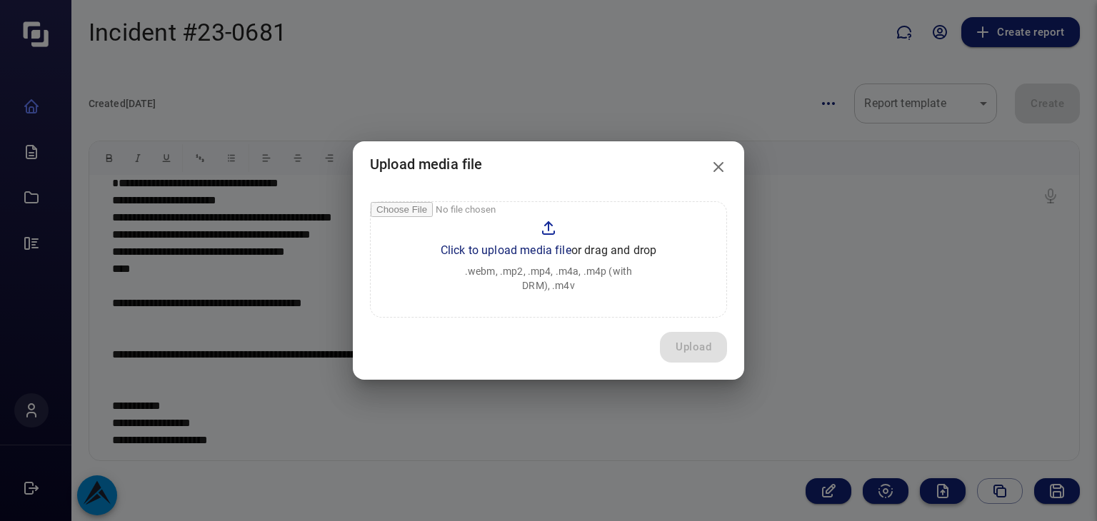
click at [937, 494] on div "Upload media file Click to upload media file or drag and drop .webm, .mp2, .mp4…" at bounding box center [548, 260] width 1097 height 521
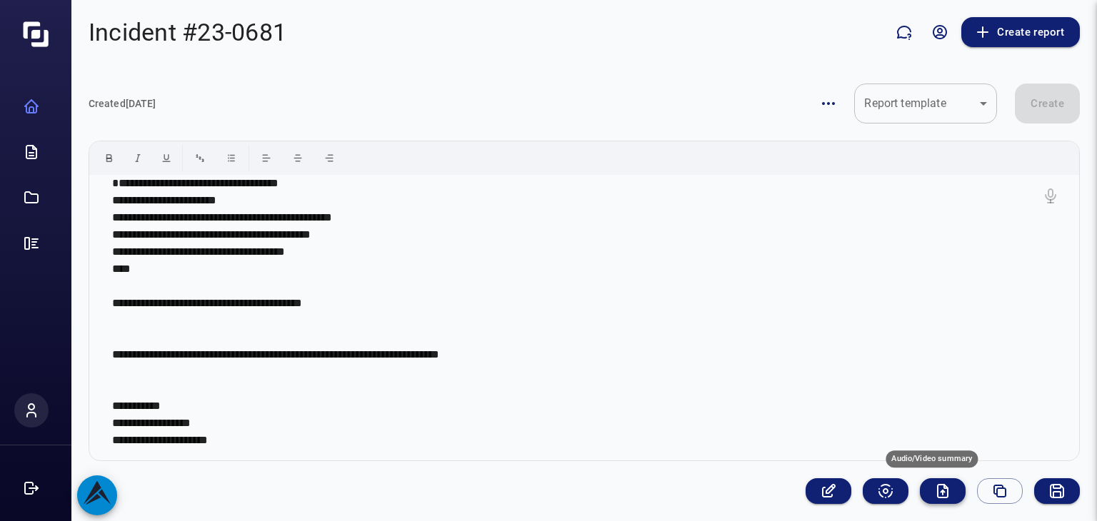
click at [937, 494] on icon "Audio/Video summary" at bounding box center [942, 491] width 10 height 13
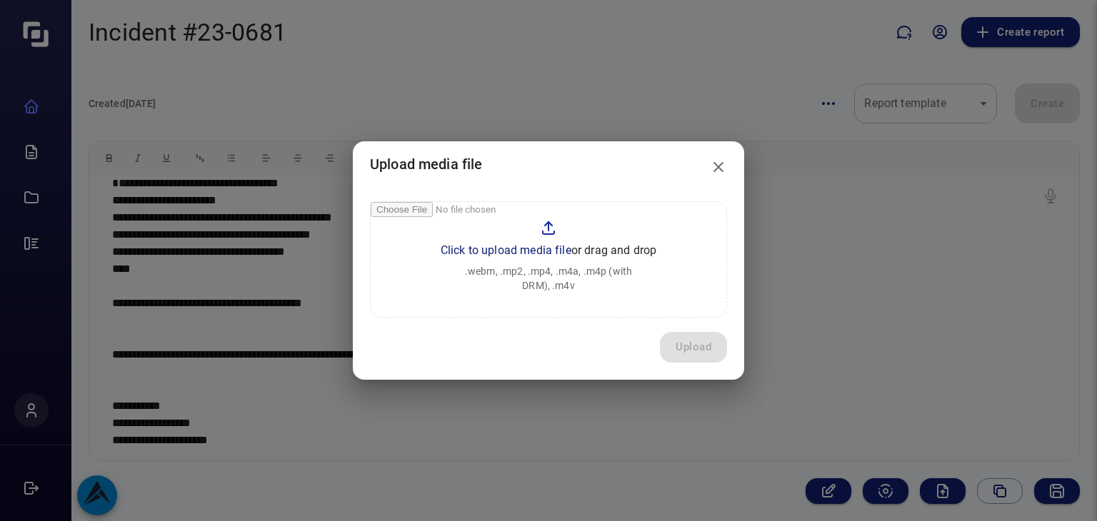
click at [555, 252] on input "file" at bounding box center [549, 259] width 356 height 115
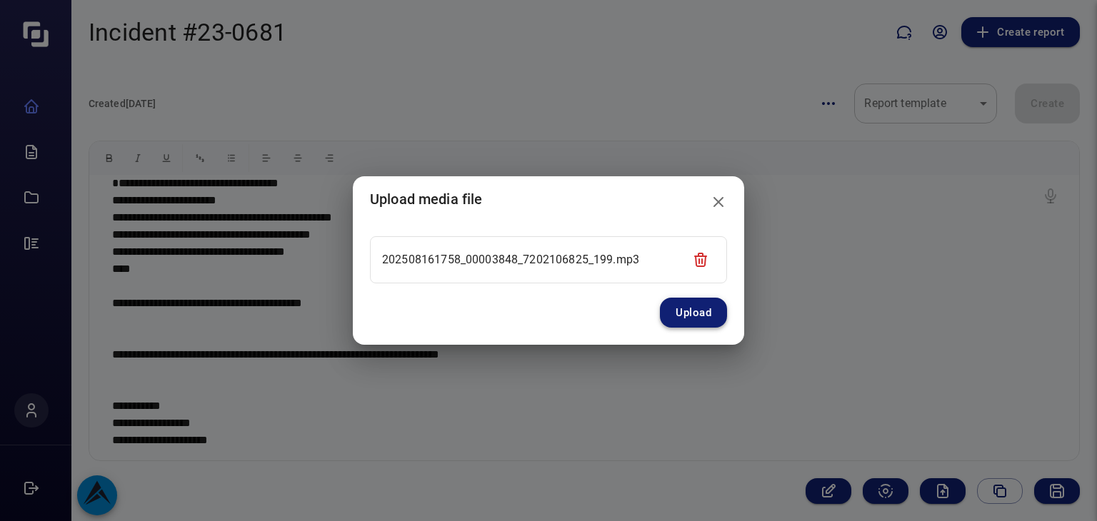
click at [707, 316] on button "Upload" at bounding box center [693, 313] width 67 height 30
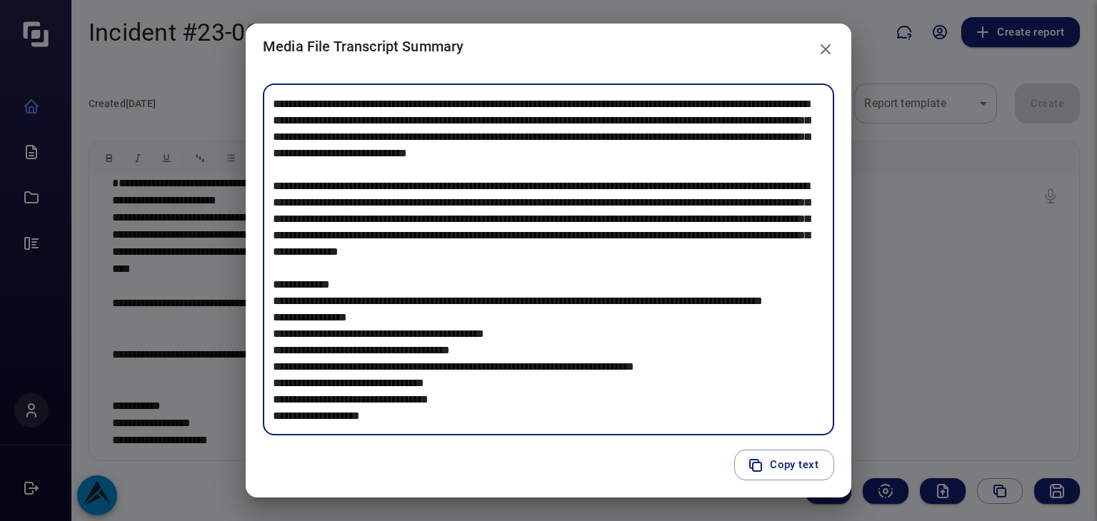
scroll to position [131, 0]
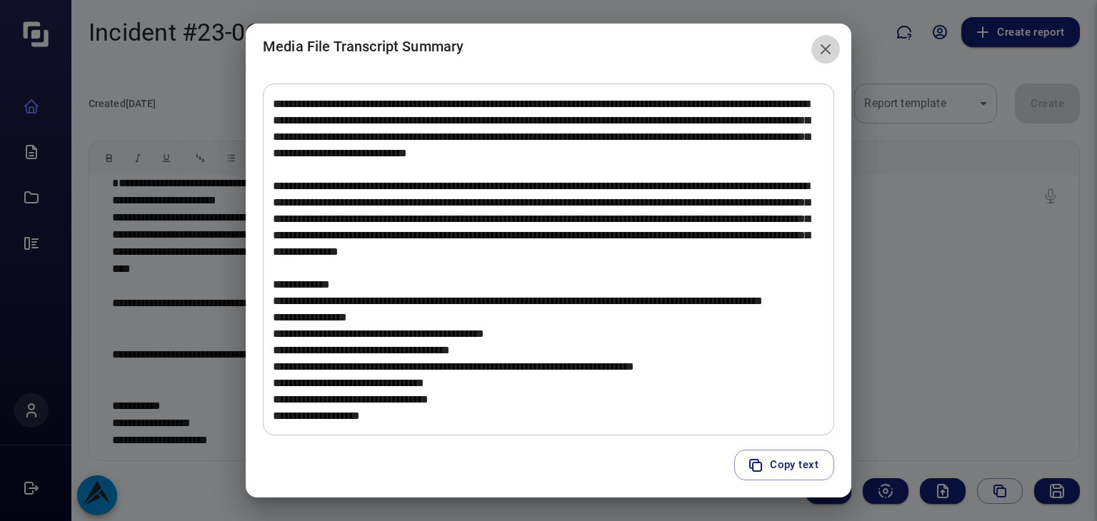
click at [827, 46] on icon "close" at bounding box center [825, 49] width 17 height 17
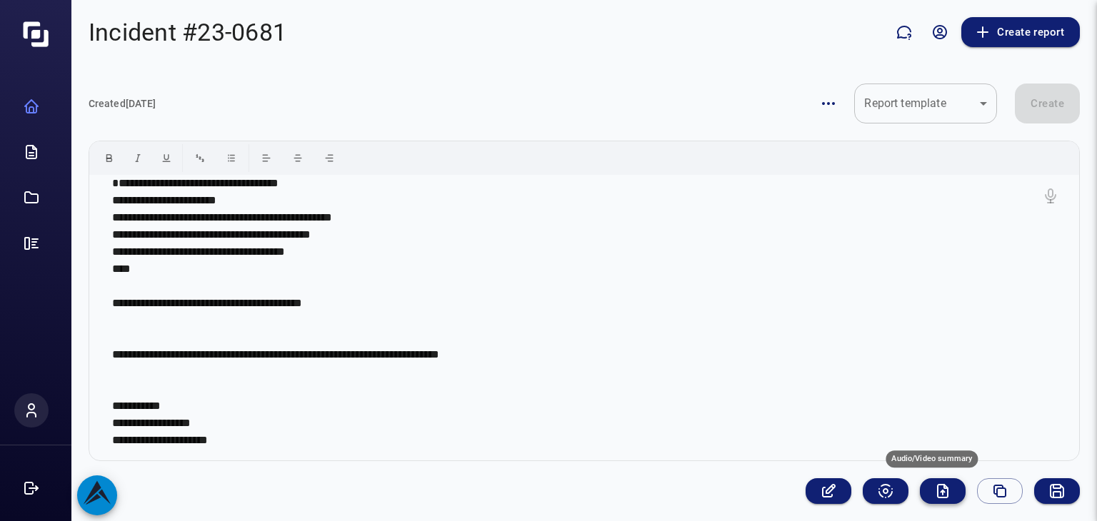
click at [934, 486] on icon "Audio/Video summary" at bounding box center [942, 491] width 17 height 17
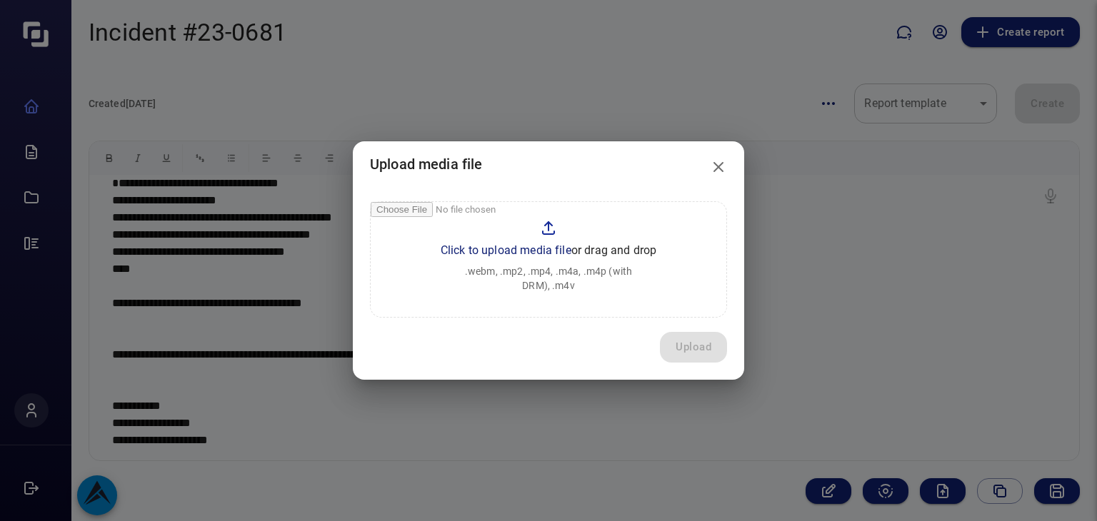
click at [554, 246] on input "file" at bounding box center [549, 259] width 356 height 115
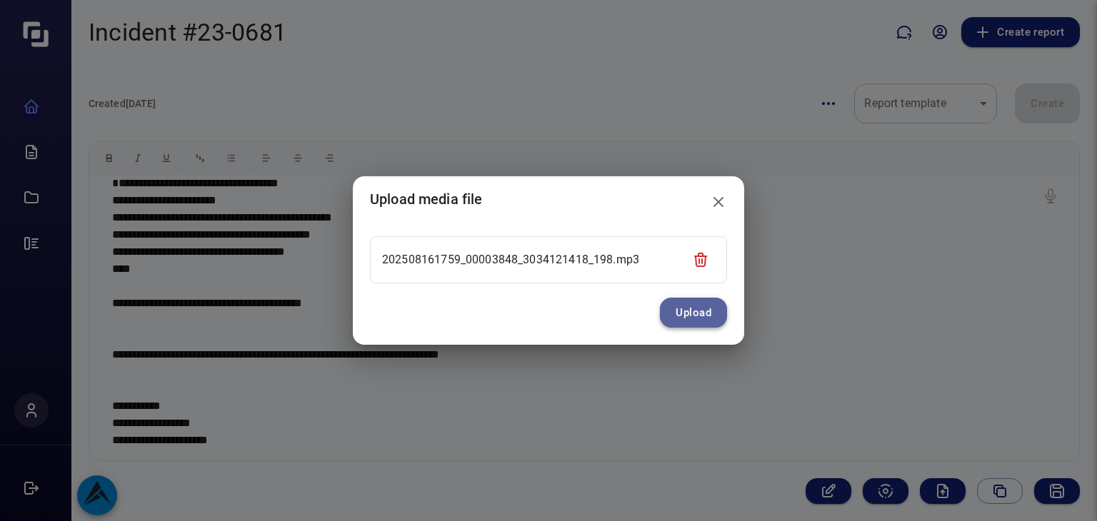
click at [702, 314] on button "Upload" at bounding box center [693, 313] width 67 height 30
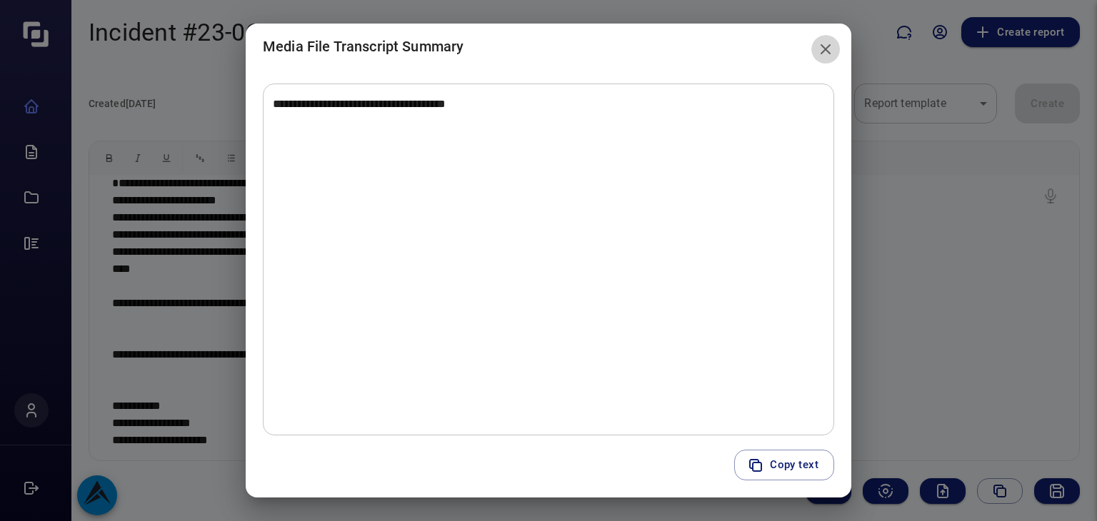
click at [819, 48] on icon "close" at bounding box center [825, 49] width 17 height 17
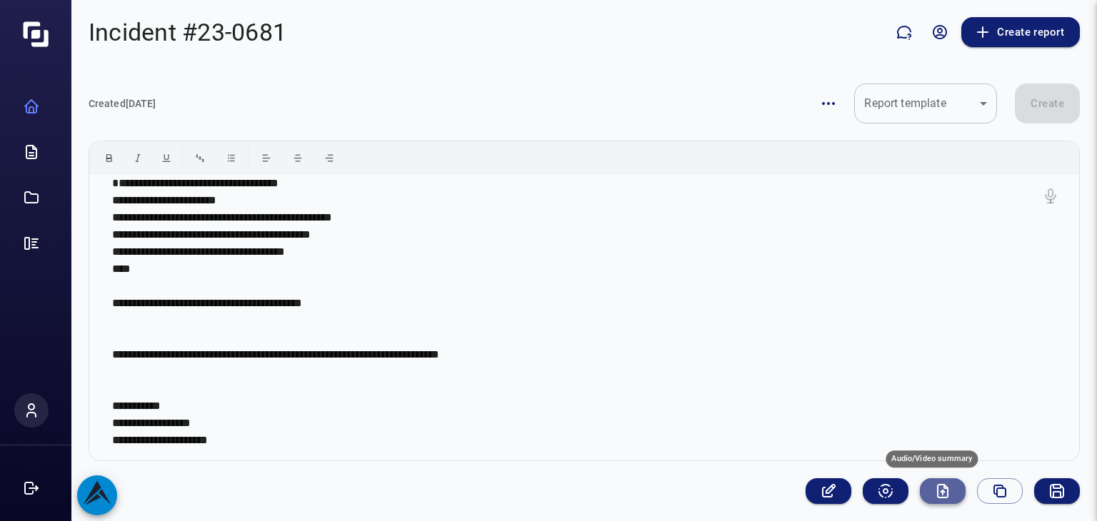
click at [934, 486] on icon "Audio/Video summary" at bounding box center [942, 491] width 17 height 17
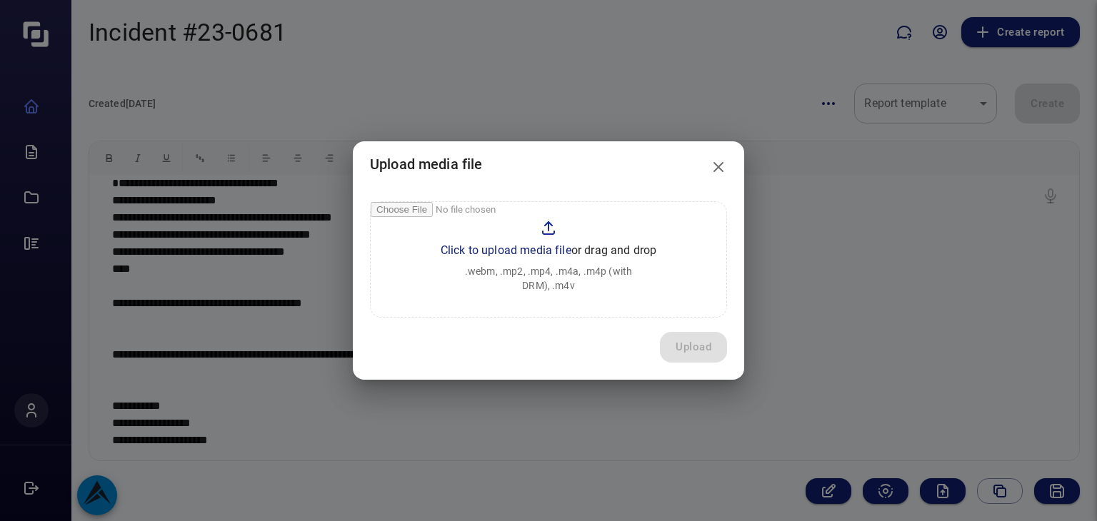
click at [548, 244] on input "file" at bounding box center [549, 259] width 356 height 115
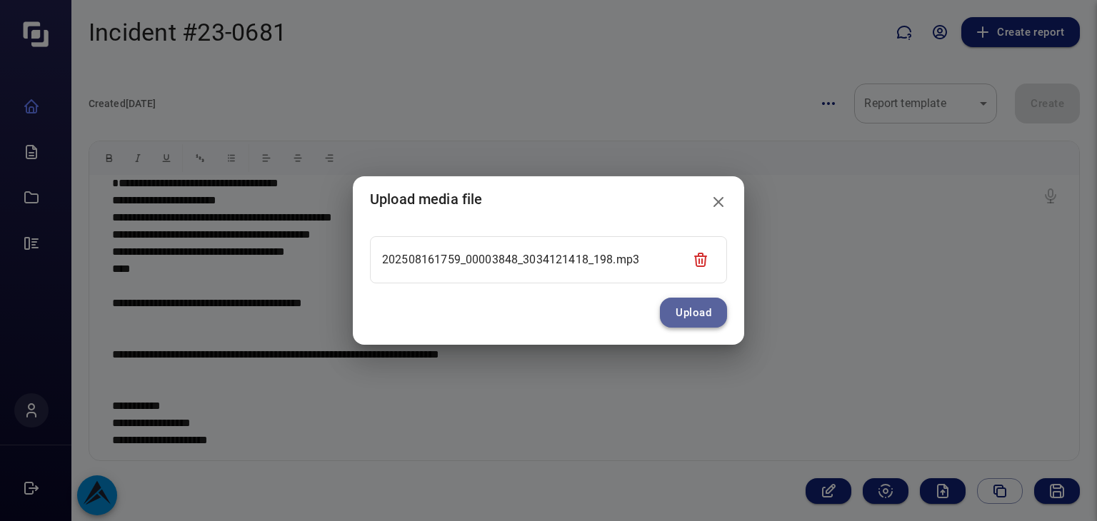
click at [691, 313] on button "Upload" at bounding box center [693, 313] width 67 height 30
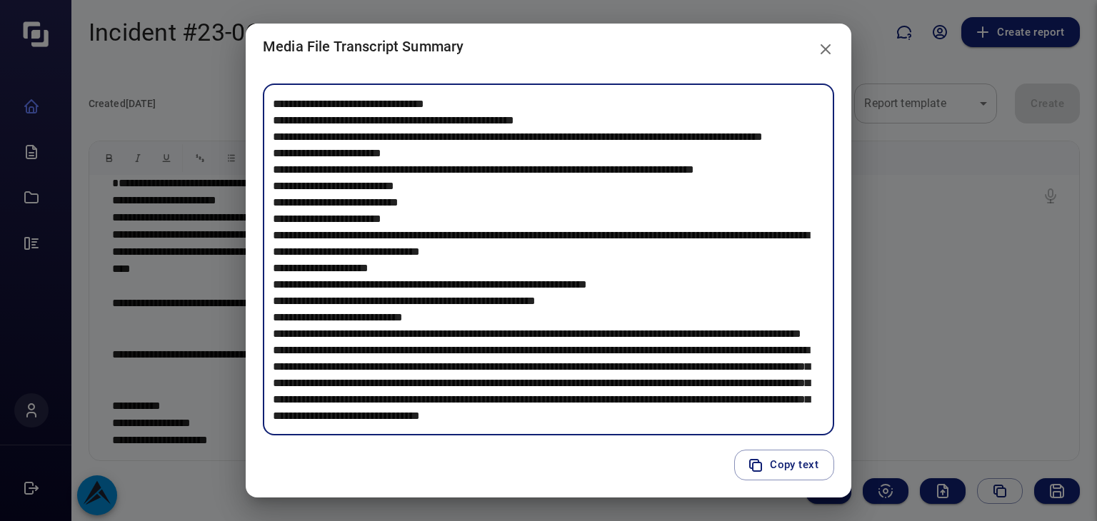
scroll to position [197, 0]
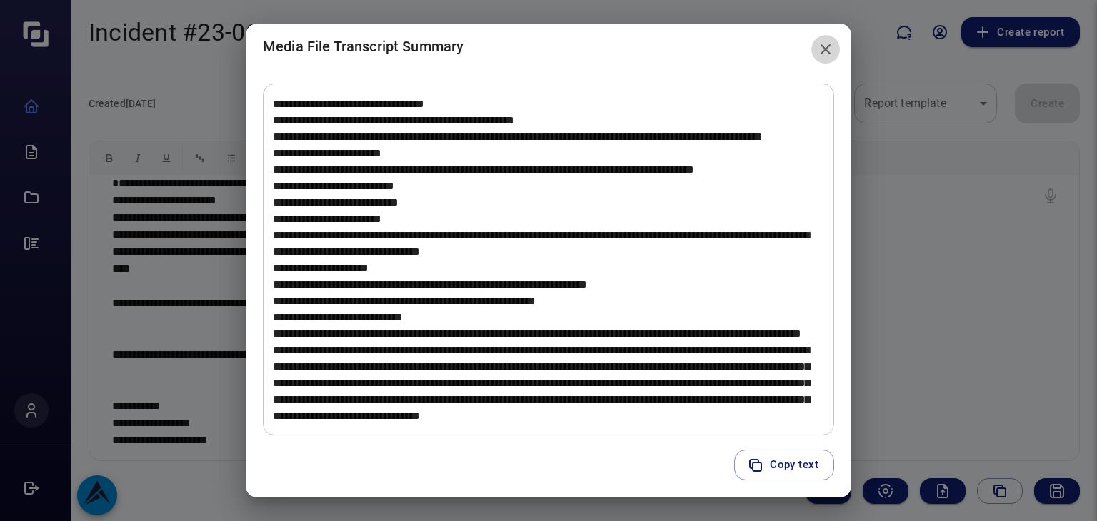
click at [828, 51] on icon "close" at bounding box center [825, 49] width 17 height 17
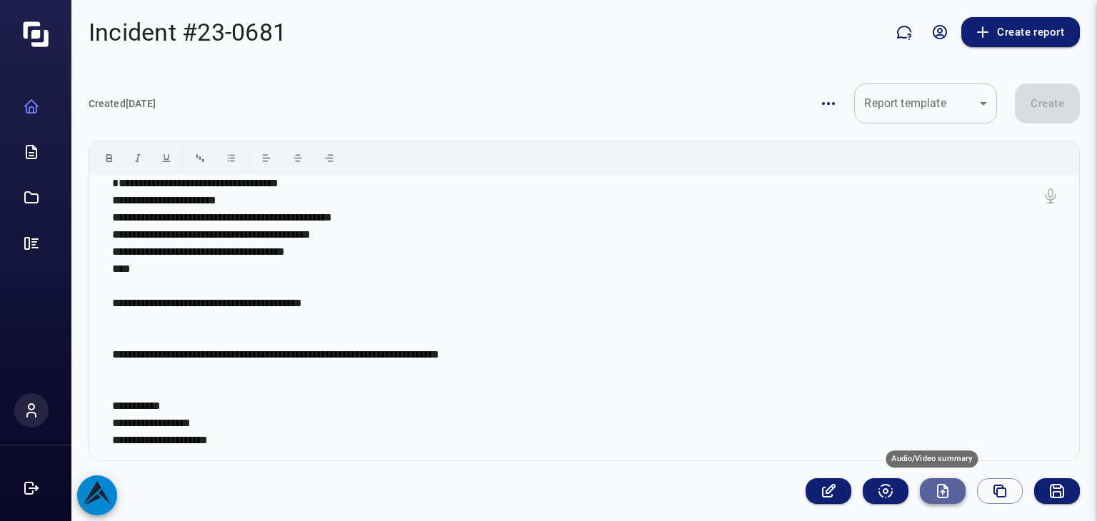
click at [935, 491] on icon "Audio/Video summary" at bounding box center [942, 491] width 17 height 17
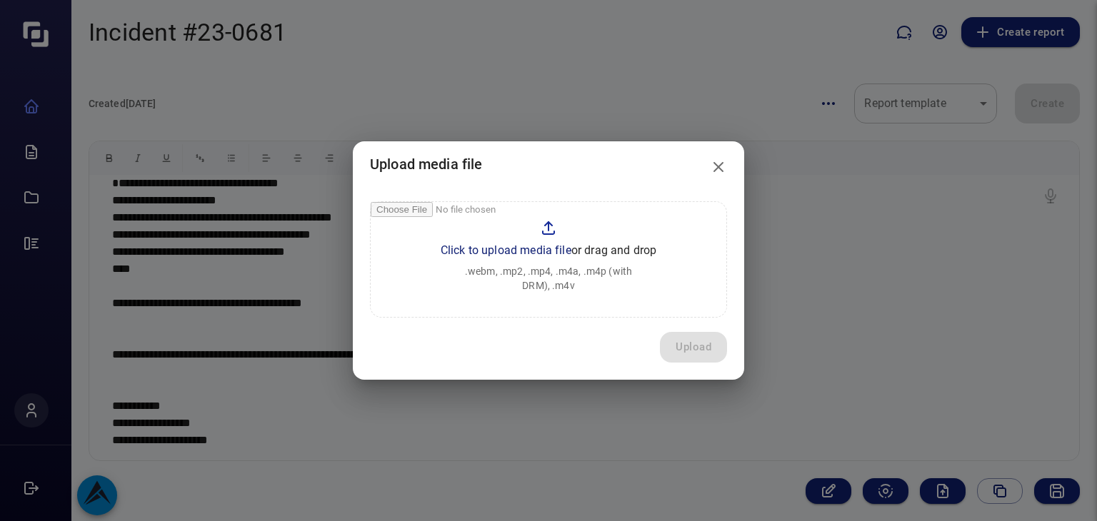
click at [568, 241] on input "file" at bounding box center [549, 259] width 356 height 115
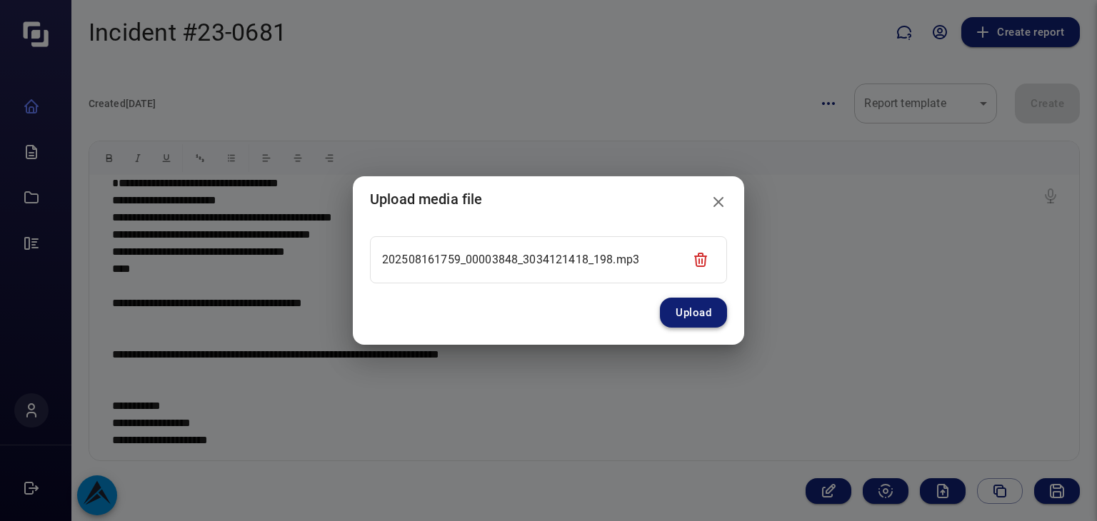
click at [690, 303] on button "Upload" at bounding box center [693, 313] width 67 height 30
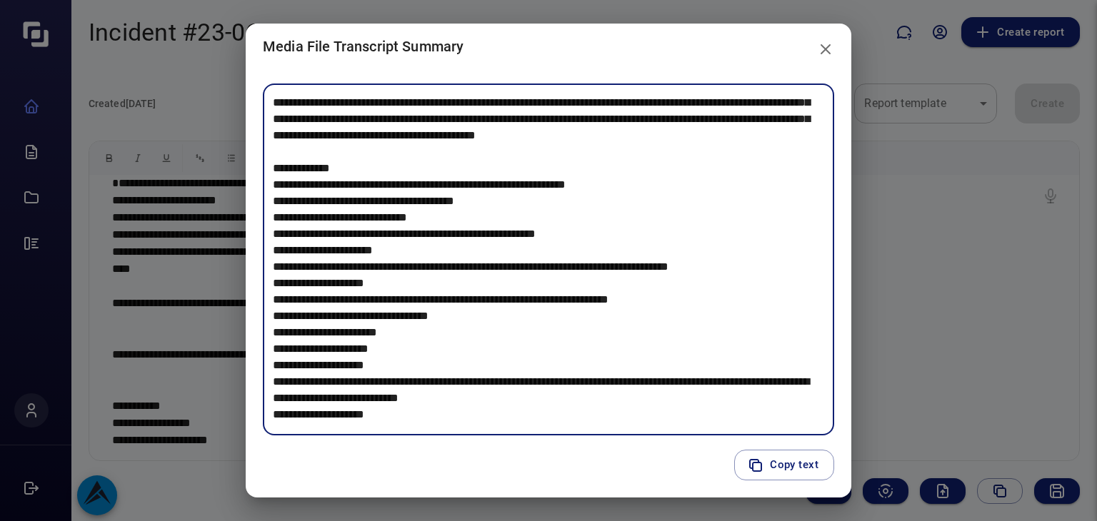
scroll to position [21, 0]
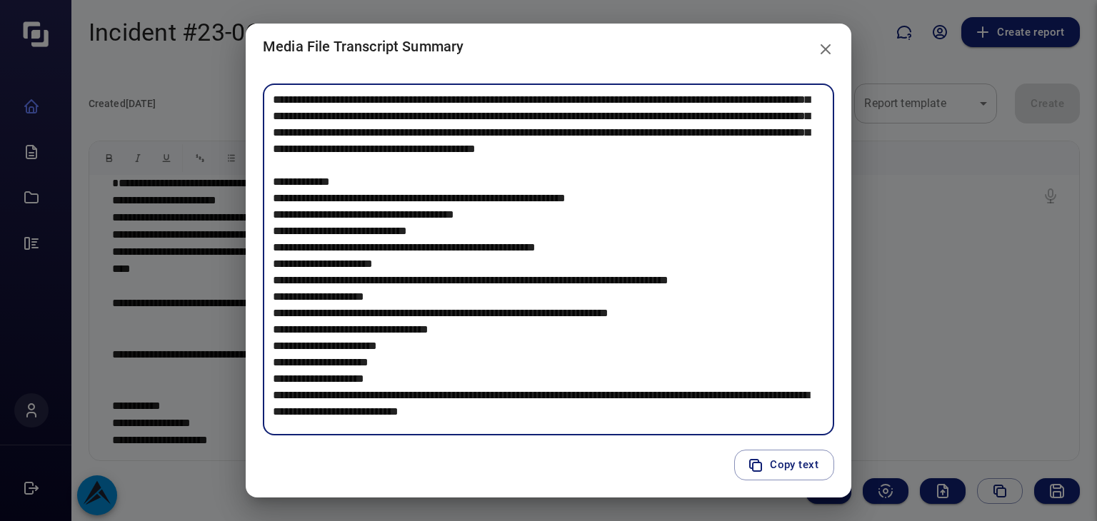
click at [823, 46] on icon "close" at bounding box center [825, 49] width 17 height 17
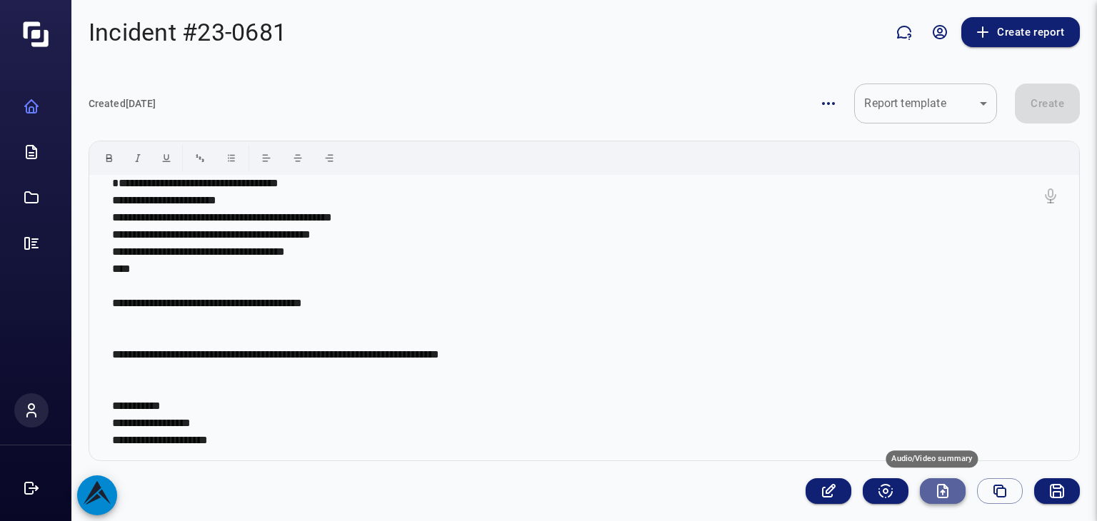
click at [940, 500] on button "Audio/Video summary" at bounding box center [943, 491] width 46 height 26
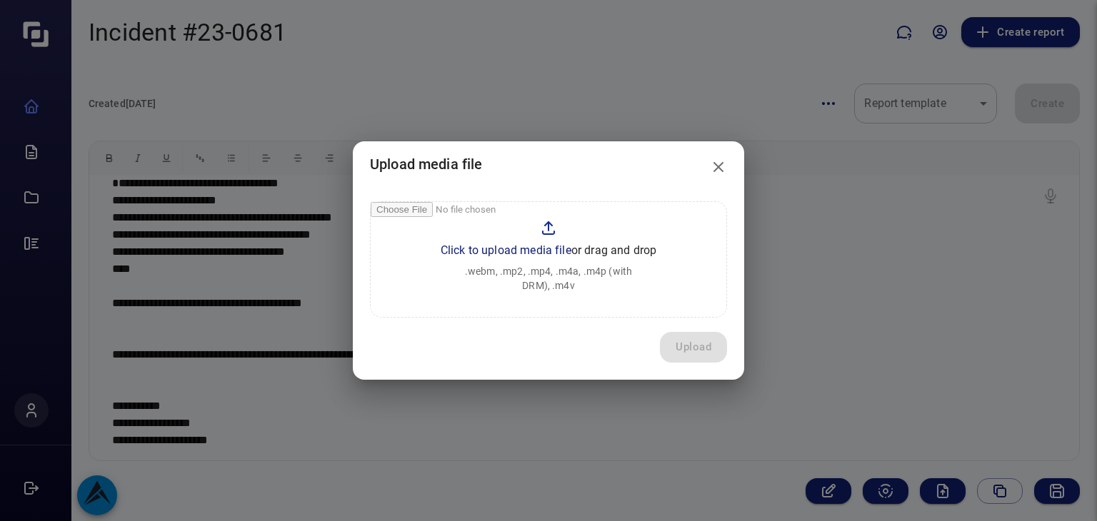
click at [564, 255] on input "file" at bounding box center [549, 259] width 356 height 115
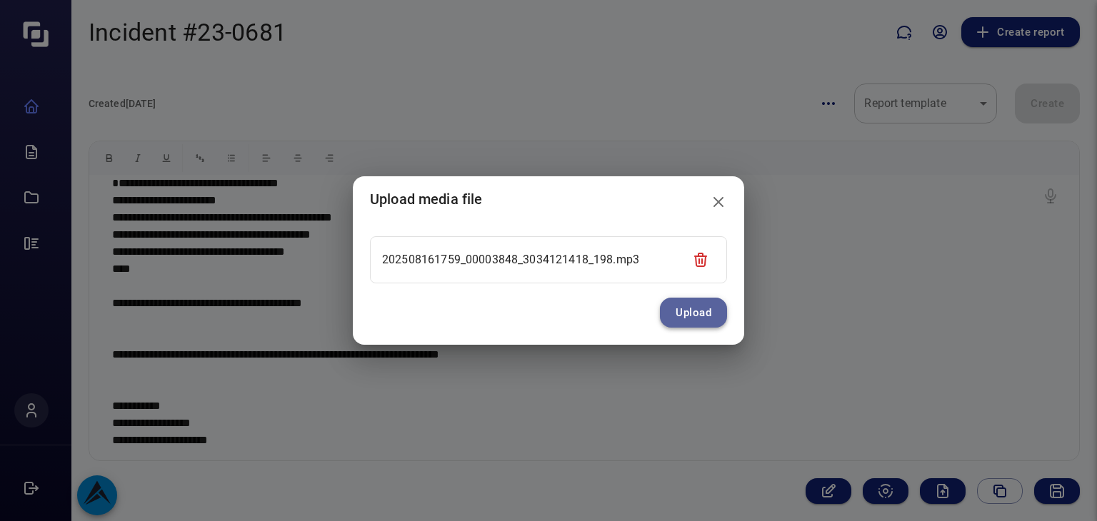
click at [707, 316] on button "Upload" at bounding box center [693, 313] width 67 height 30
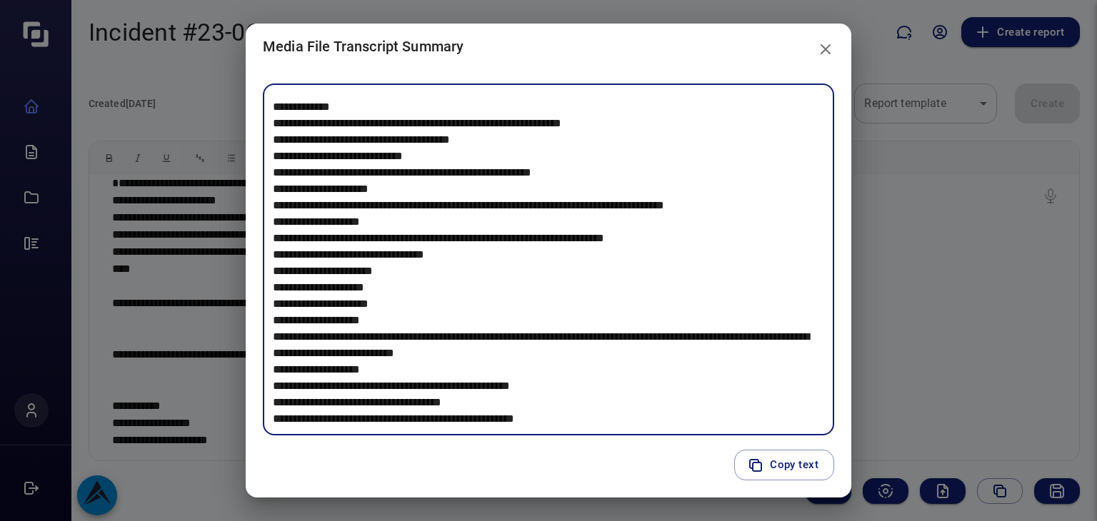
scroll to position [80, 0]
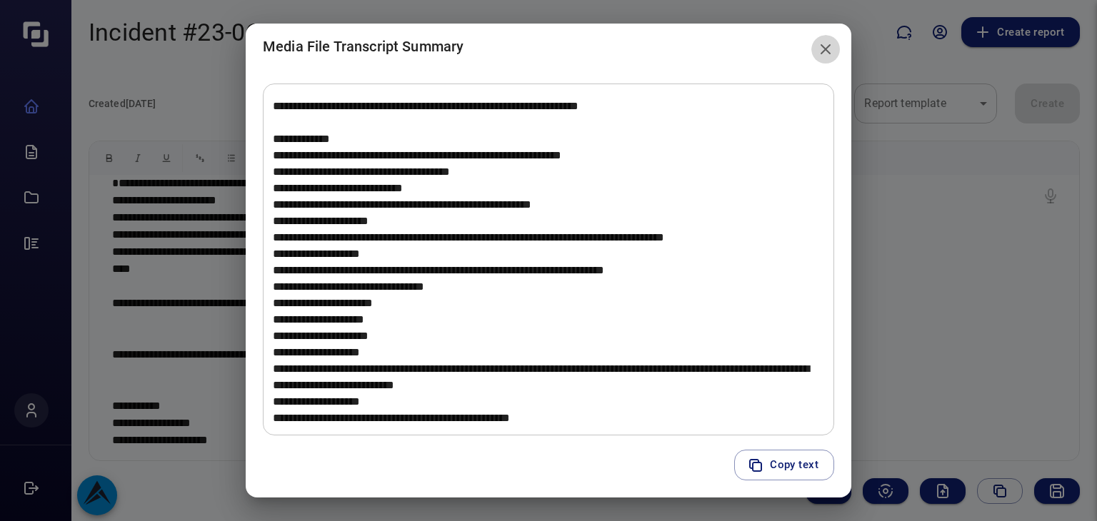
click at [824, 54] on icon "close" at bounding box center [825, 49] width 17 height 17
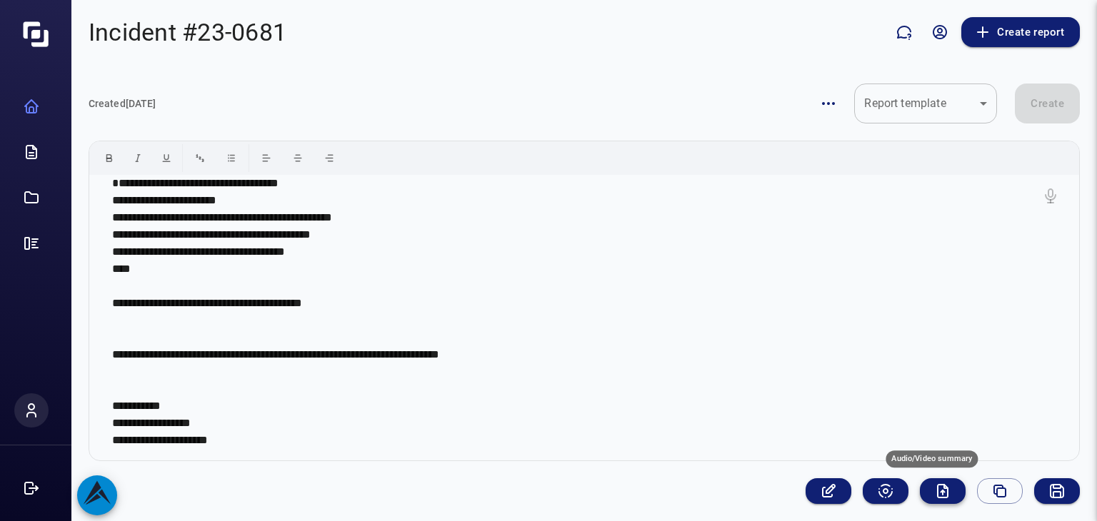
click at [937, 483] on icon "Audio/Video summary" at bounding box center [942, 491] width 17 height 17
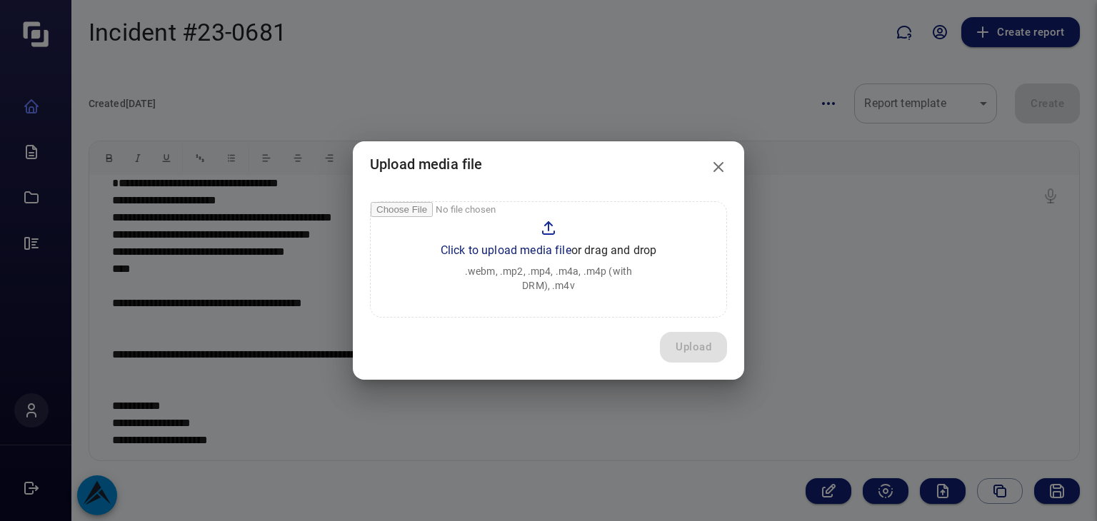
click at [583, 253] on input "file" at bounding box center [549, 259] width 356 height 115
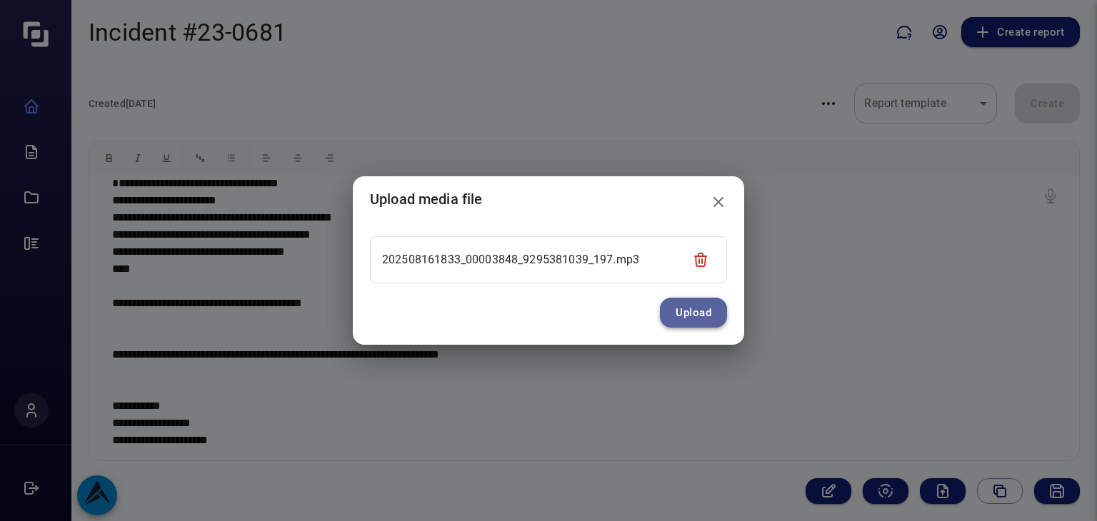
click at [691, 301] on button "Upload" at bounding box center [693, 313] width 67 height 30
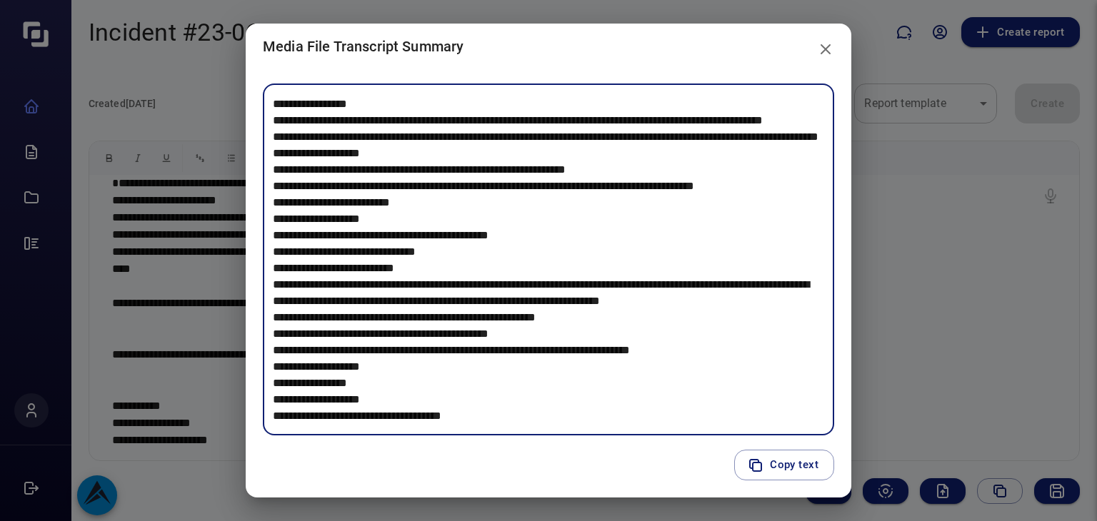
scroll to position [854, 0]
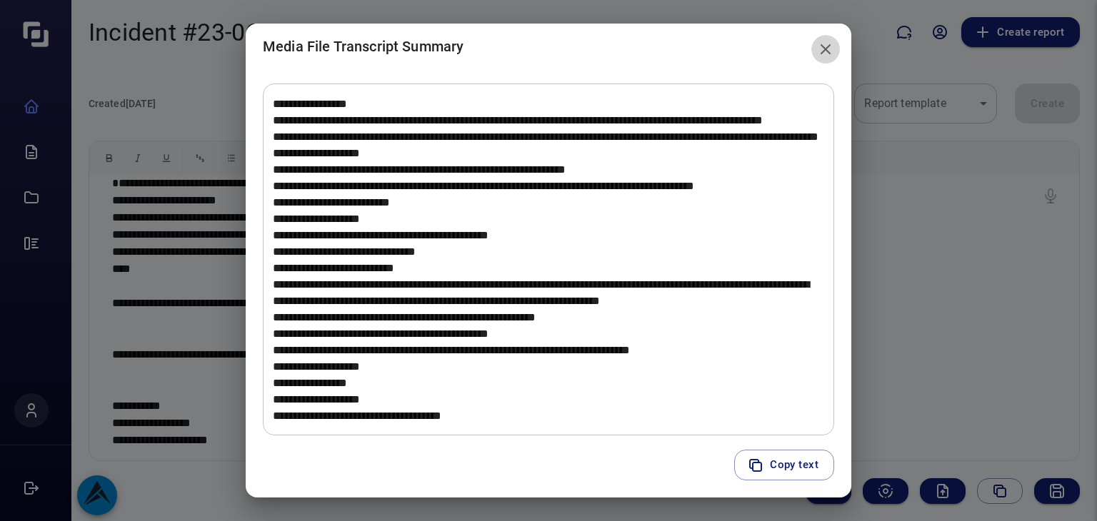
click at [828, 46] on icon "close" at bounding box center [825, 49] width 10 height 10
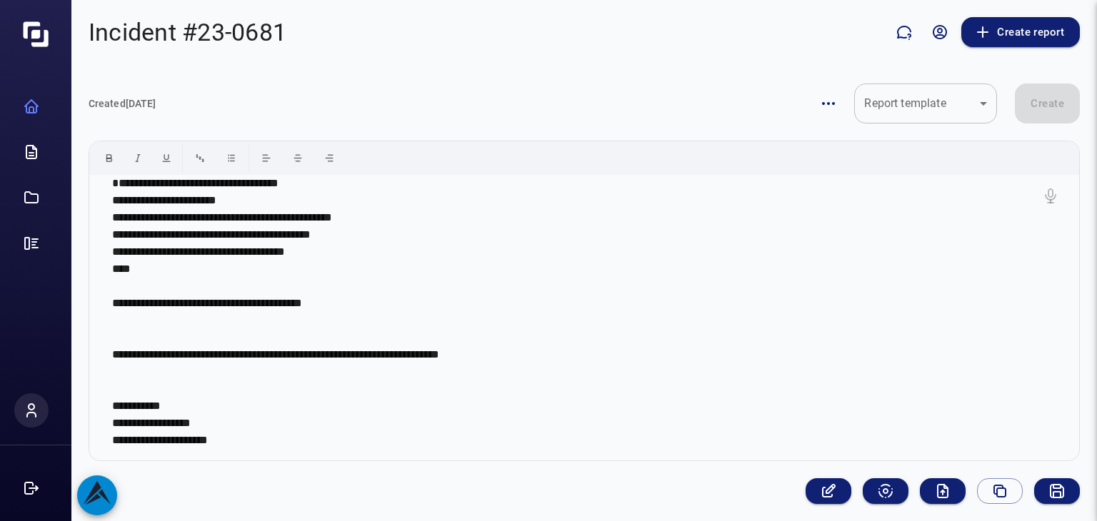
click at [828, 46] on div "Incident #23-0681 Create report" at bounding box center [583, 32] width 1025 height 64
click at [908, 483] on div at bounding box center [942, 491] width 274 height 26
click at [923, 431] on p "**********" at bounding box center [578, 312] width 933 height 274
